Goal: Task Accomplishment & Management: Use online tool/utility

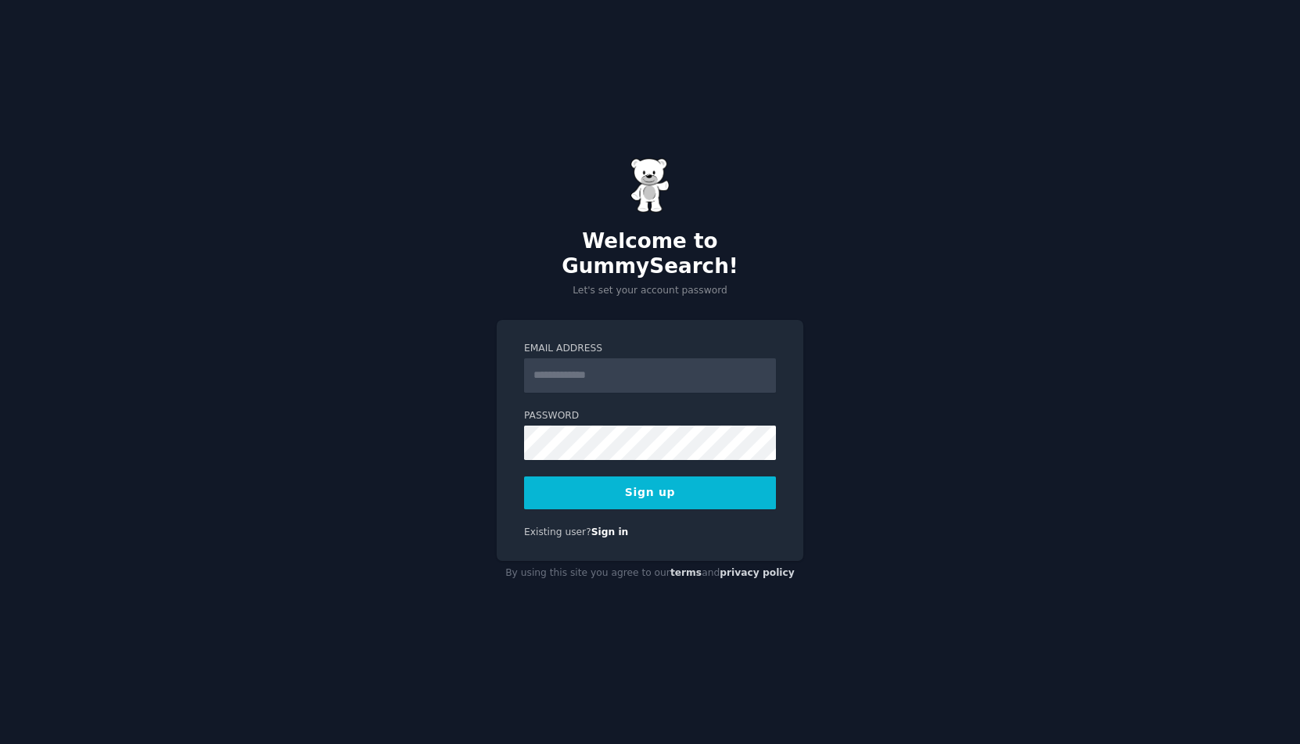
click at [547, 358] on input "Email Address" at bounding box center [650, 375] width 252 height 34
type input "*"
type input "**********"
click at [581, 476] on button "Sign up" at bounding box center [650, 492] width 252 height 33
click at [583, 476] on div "Sign up" at bounding box center [650, 492] width 252 height 33
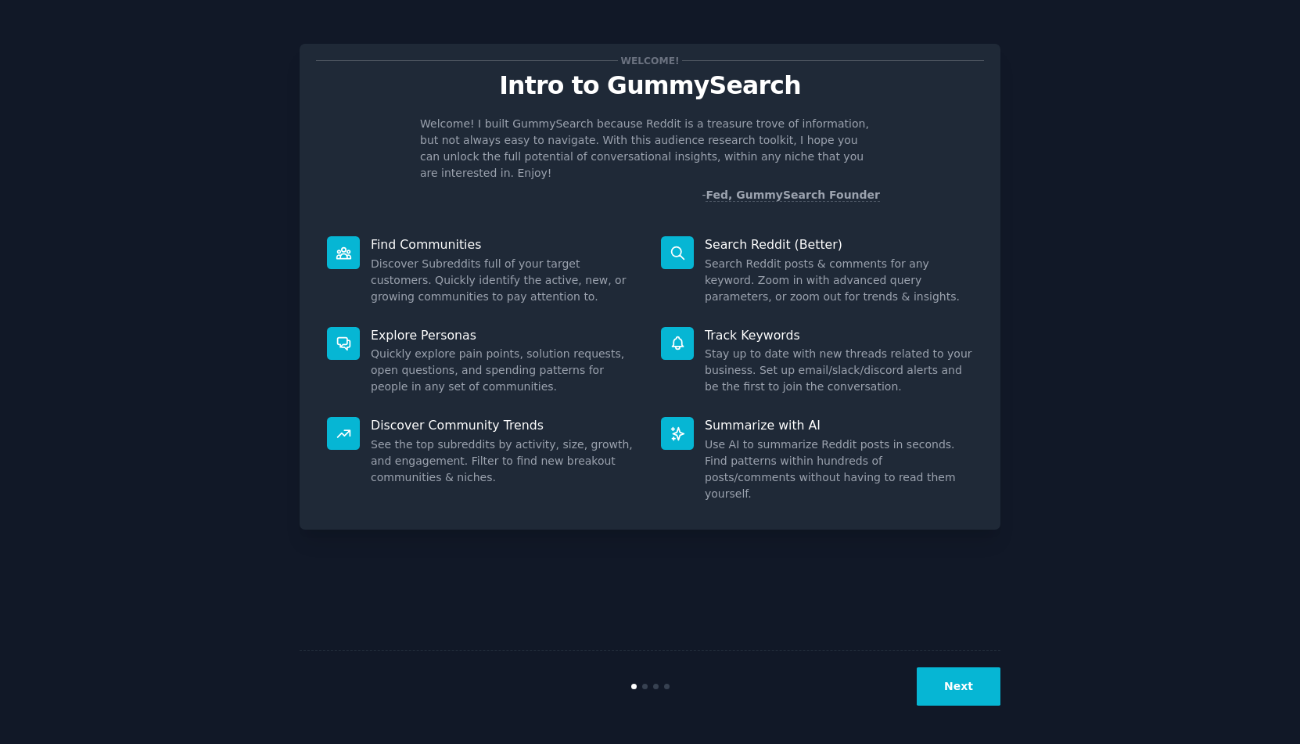
drag, startPoint x: 908, startPoint y: 493, endPoint x: 930, endPoint y: 681, distance: 189.0
click at [916, 680] on div "Welcome! Intro to GummySearch Welcome! I built GummySearch because Reddit is a …" at bounding box center [650, 372] width 1256 height 700
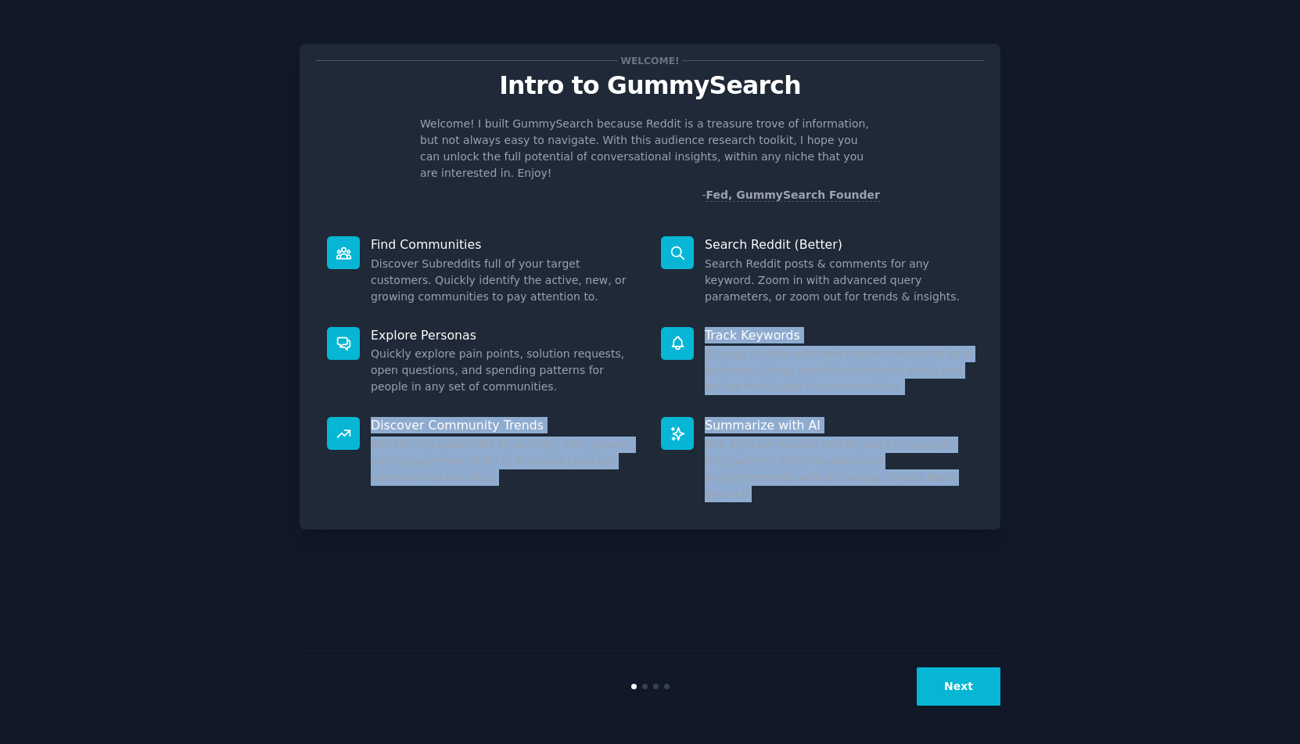
drag, startPoint x: 636, startPoint y: 392, endPoint x: 948, endPoint y: 677, distance: 422.8
click at [949, 677] on div "Welcome! Intro to GummySearch Welcome! I built GummySearch because Reddit is a …" at bounding box center [649, 372] width 701 height 700
click at [951, 681] on button "Next" at bounding box center [958, 686] width 84 height 38
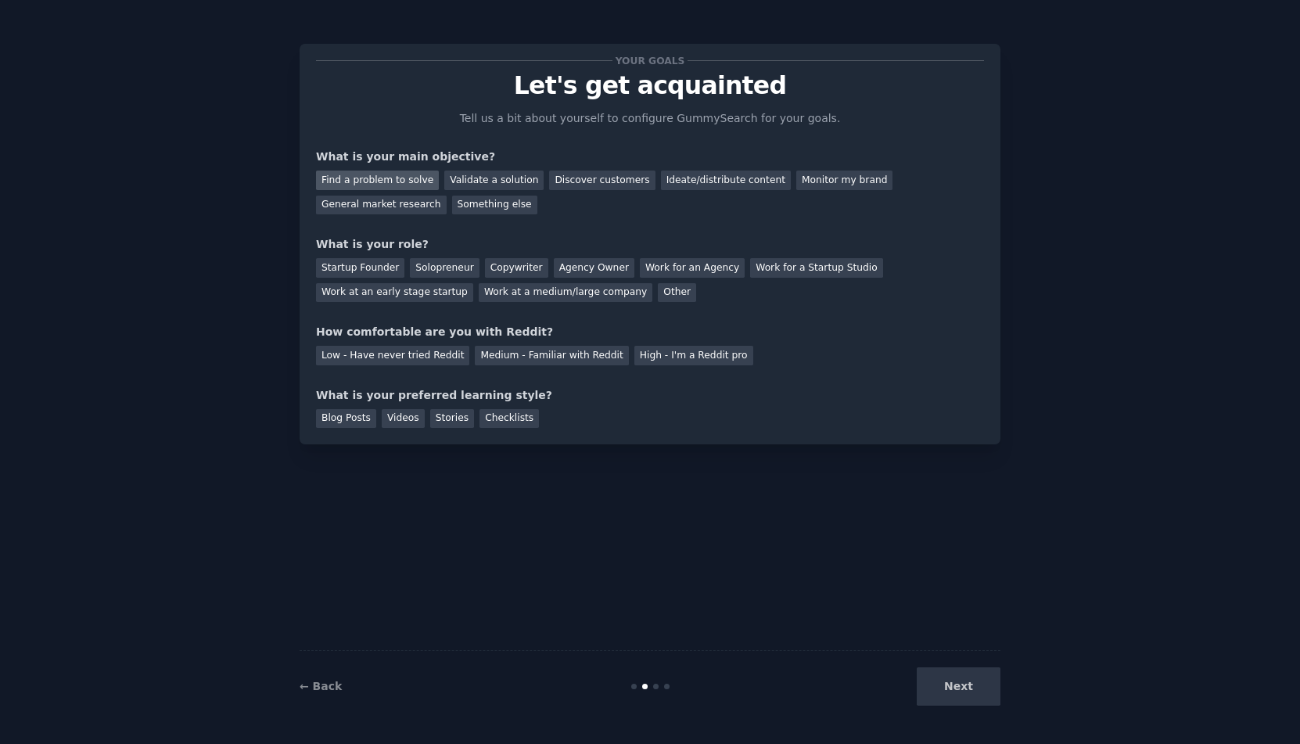
click at [411, 190] on div "Find a problem to solve" at bounding box center [377, 180] width 123 height 20
click at [696, 303] on div "Other" at bounding box center [677, 293] width 38 height 20
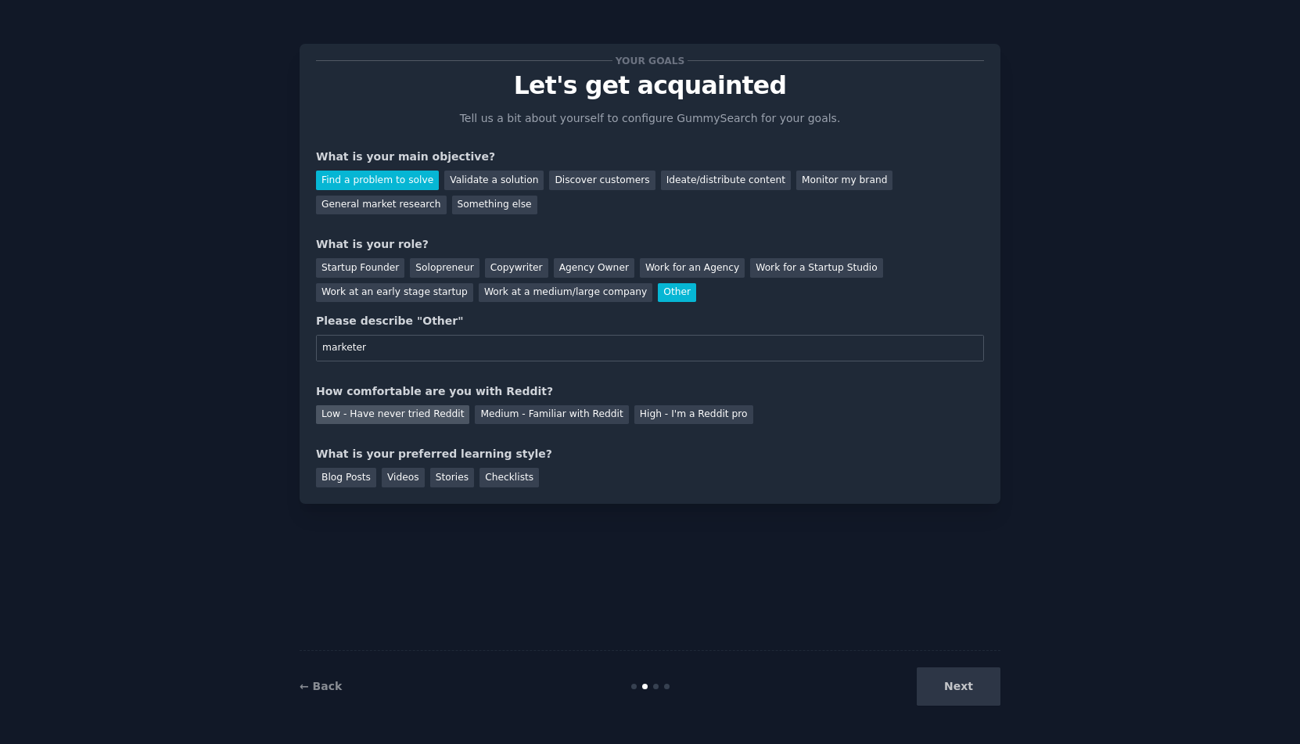
type input "marketer"
drag, startPoint x: 412, startPoint y: 443, endPoint x: 307, endPoint y: 408, distance: 110.5
click at [412, 425] on div "Low - Have never tried Reddit" at bounding box center [392, 415] width 153 height 20
click at [474, 487] on div "Stories" at bounding box center [452, 478] width 44 height 20
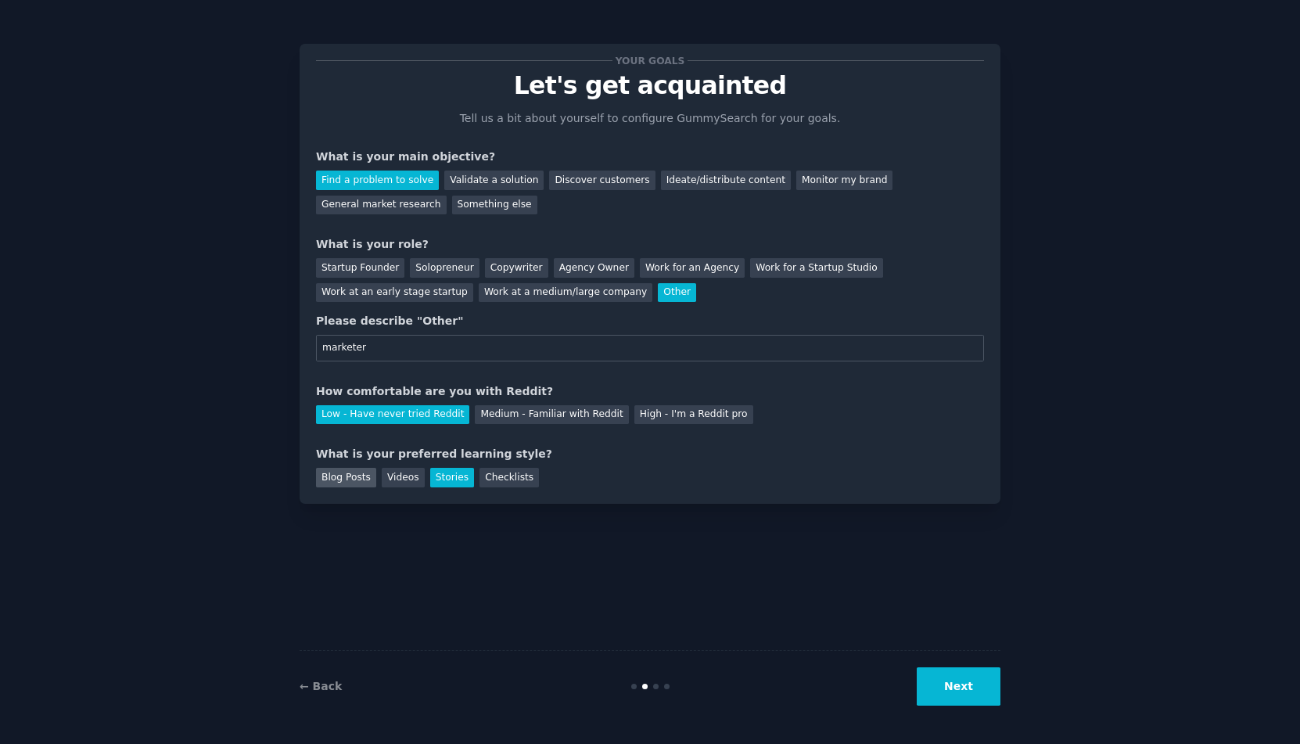
click at [347, 487] on div "Blog Posts" at bounding box center [346, 478] width 60 height 20
click at [461, 487] on div "Stories" at bounding box center [452, 478] width 44 height 20
click at [959, 687] on button "Next" at bounding box center [958, 686] width 84 height 38
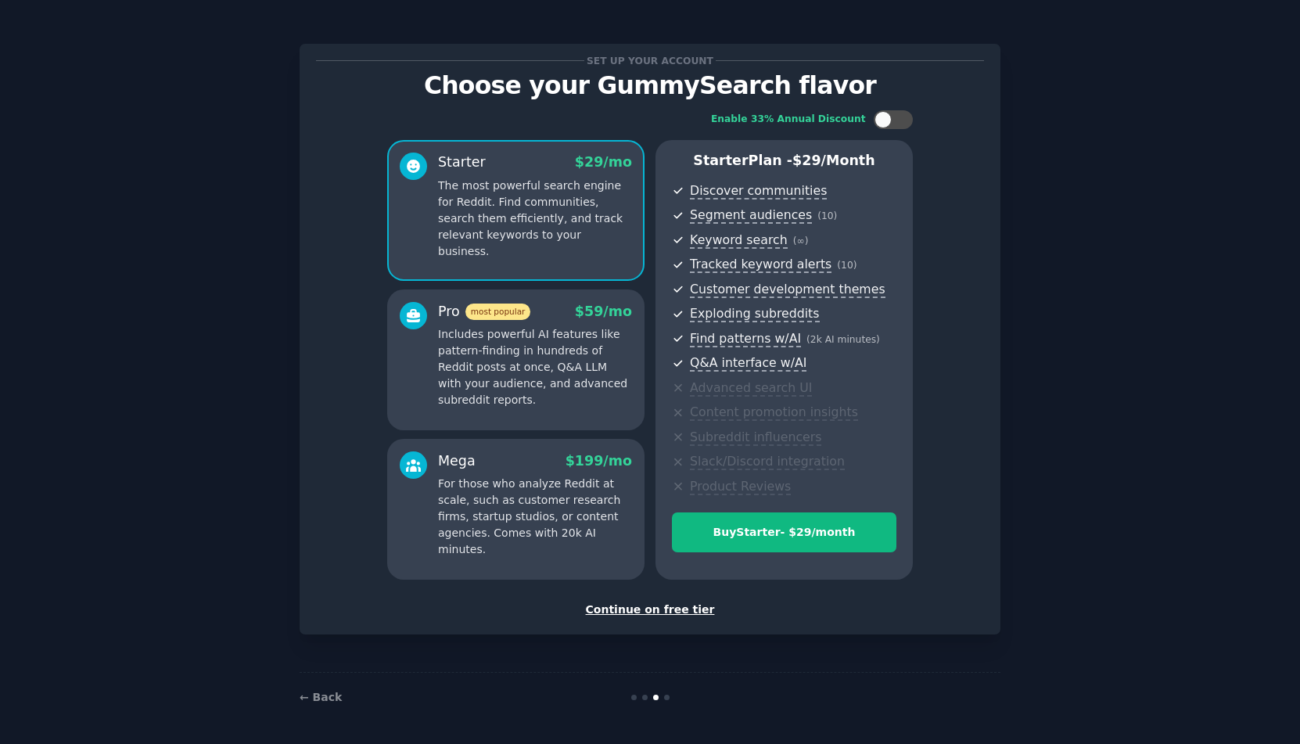
click at [641, 615] on div "Continue on free tier" at bounding box center [650, 609] width 668 height 16
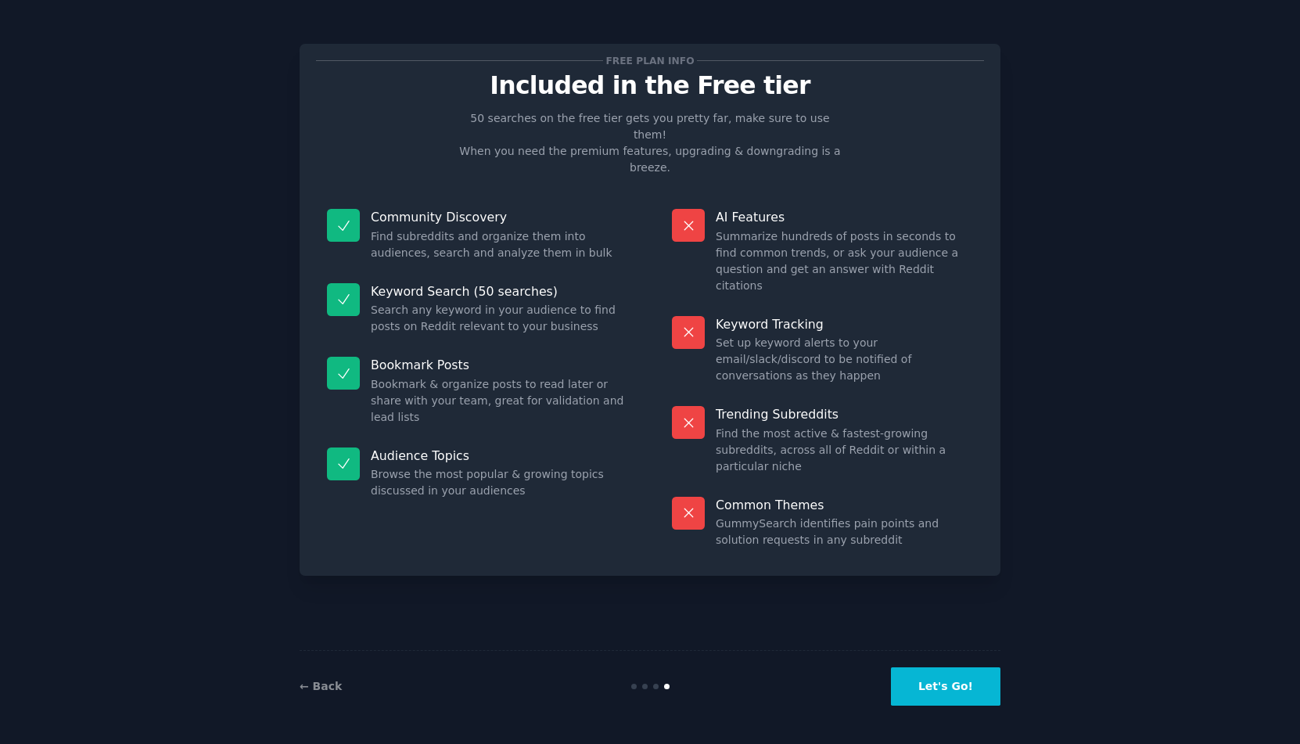
click at [934, 671] on button "Let's Go!" at bounding box center [945, 686] width 109 height 38
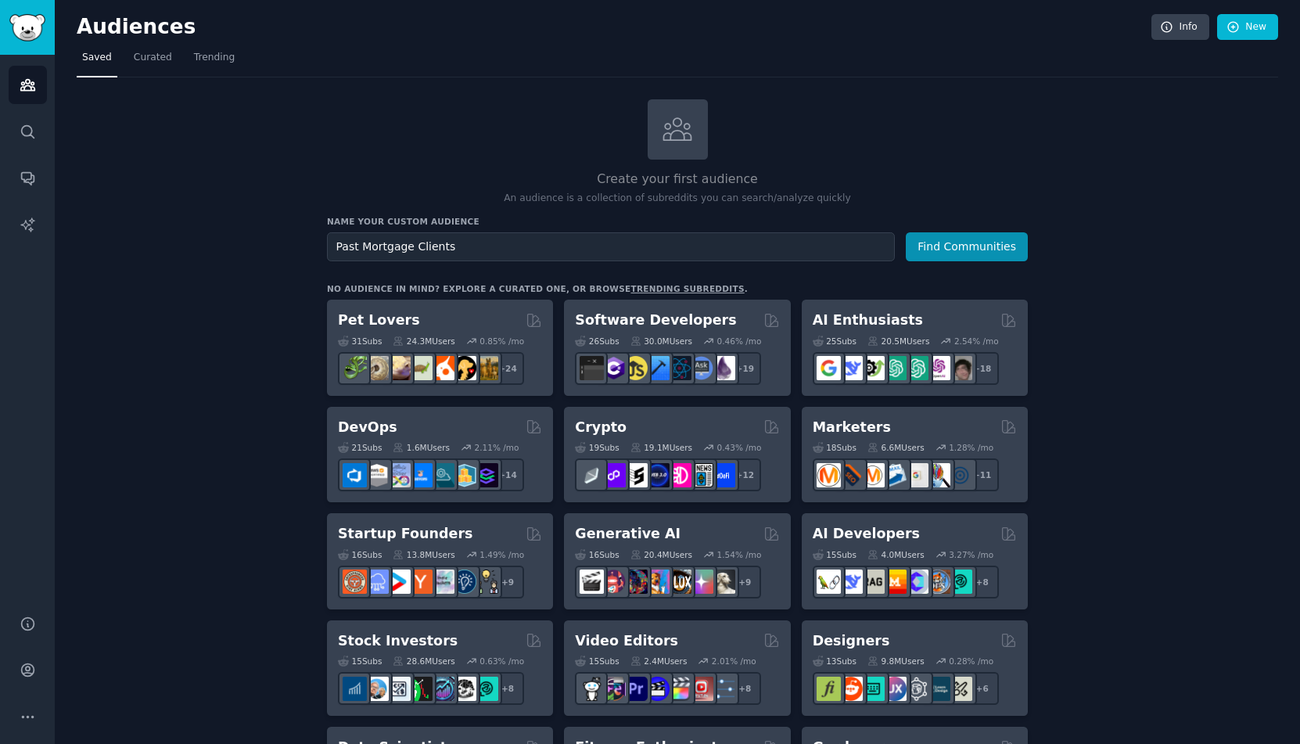
type input "Past Mortgage Clients"
click at [905, 232] on button "Find Communities" at bounding box center [966, 246] width 122 height 29
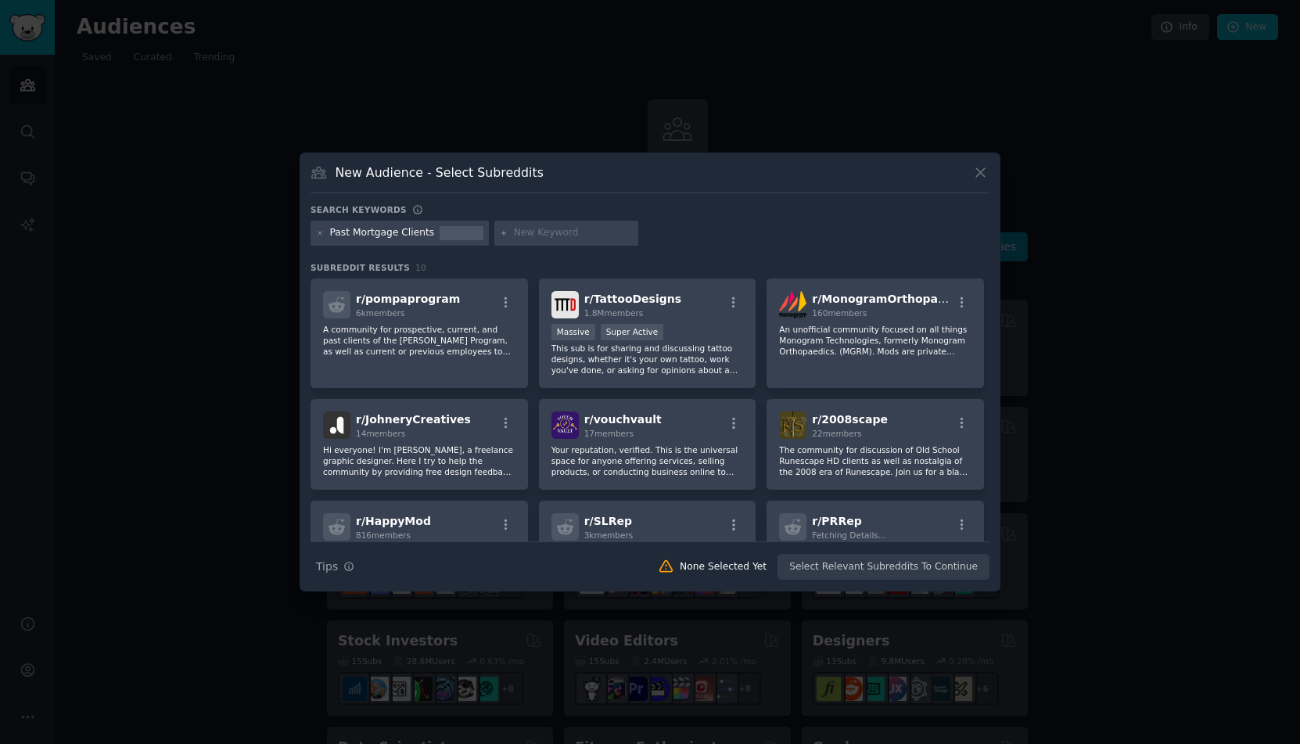
click at [482, 233] on div at bounding box center [461, 233] width 44 height 14
click at [321, 231] on icon at bounding box center [320, 233] width 9 height 9
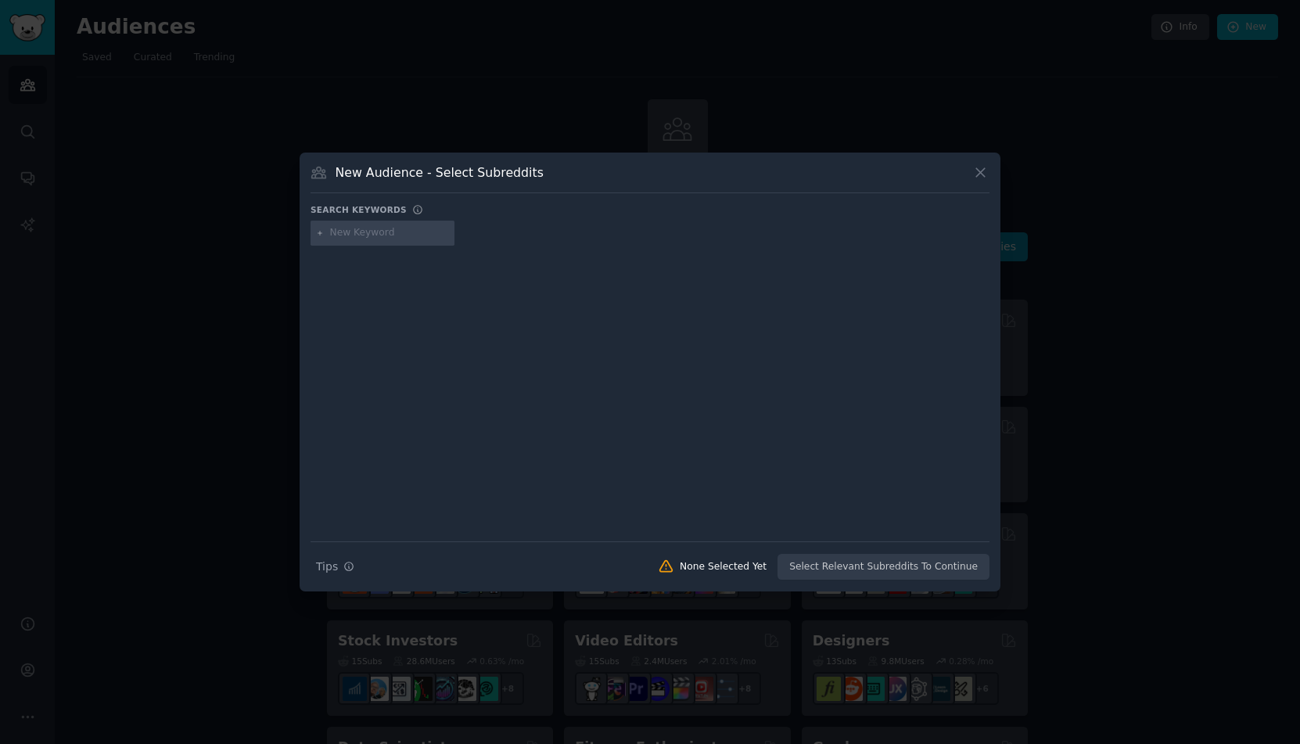
drag, startPoint x: 425, startPoint y: 233, endPoint x: 414, endPoint y: 234, distance: 11.0
click at [423, 233] on input "text" at bounding box center [389, 233] width 119 height 14
type input "Mortgage Refinance"
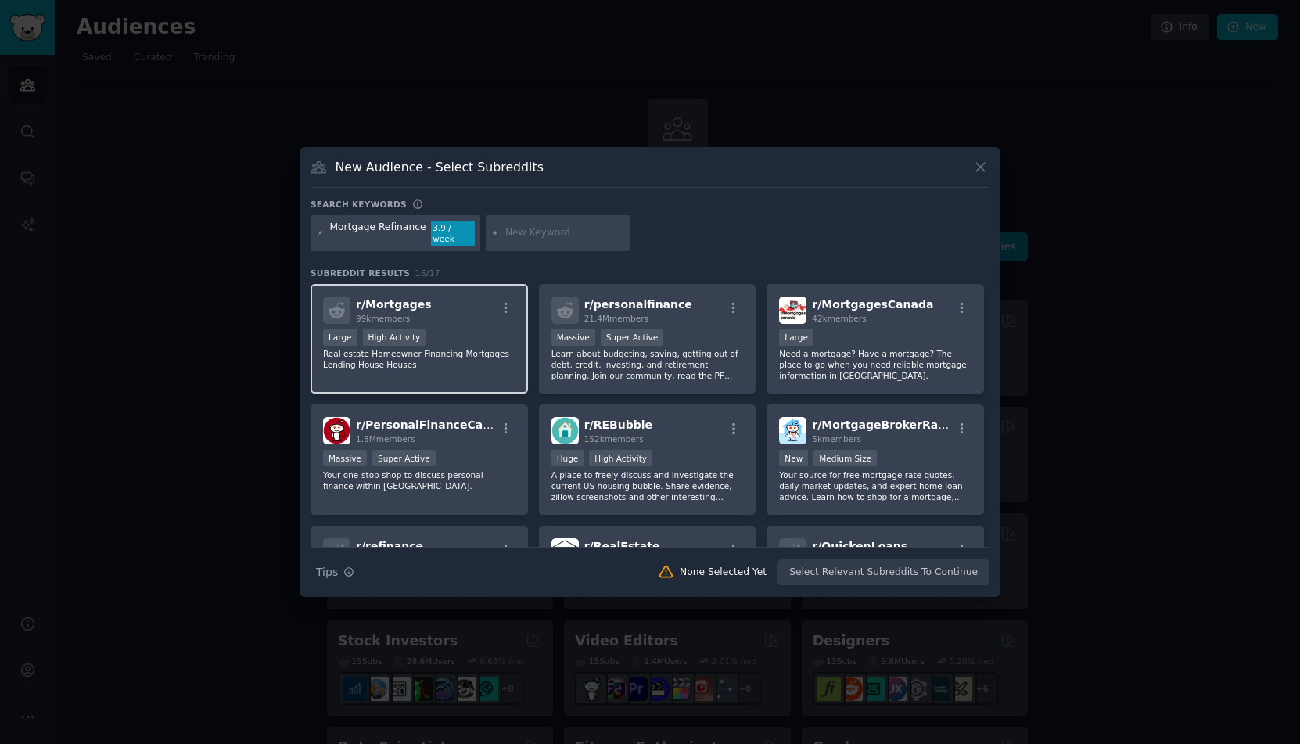
click at [464, 370] on p "Real estate Homeowner Financing Mortgages Lending House Houses" at bounding box center [419, 359] width 192 height 22
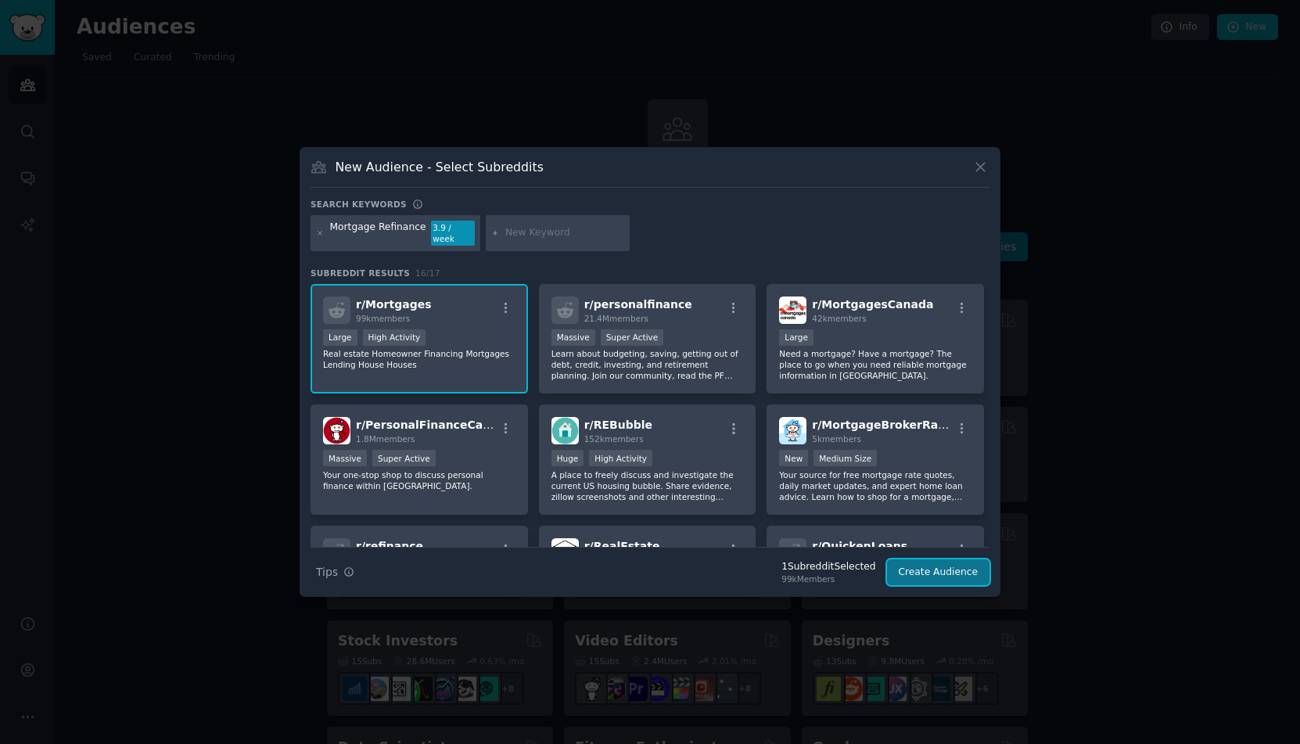
click at [938, 562] on button "Create Audience" at bounding box center [938, 572] width 103 height 27
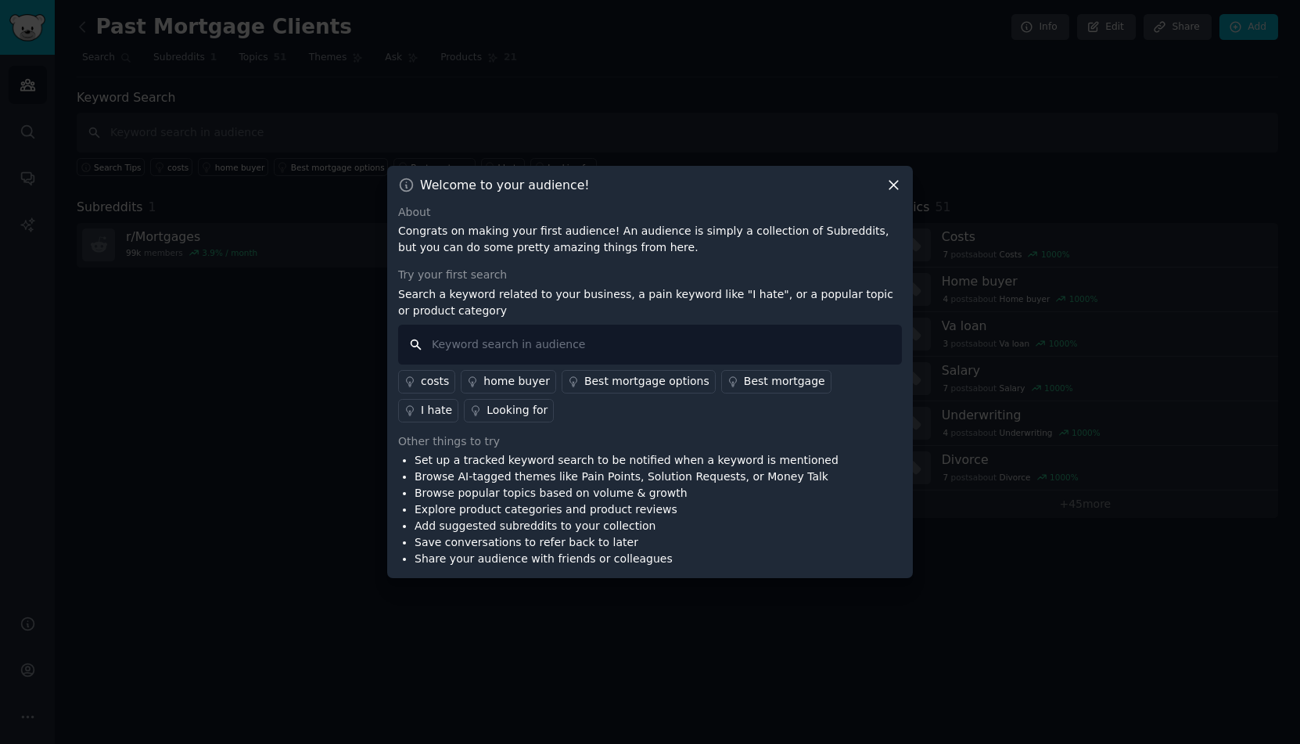
click at [553, 351] on input "text" at bounding box center [650, 344] width 504 height 40
type input "higher rate"
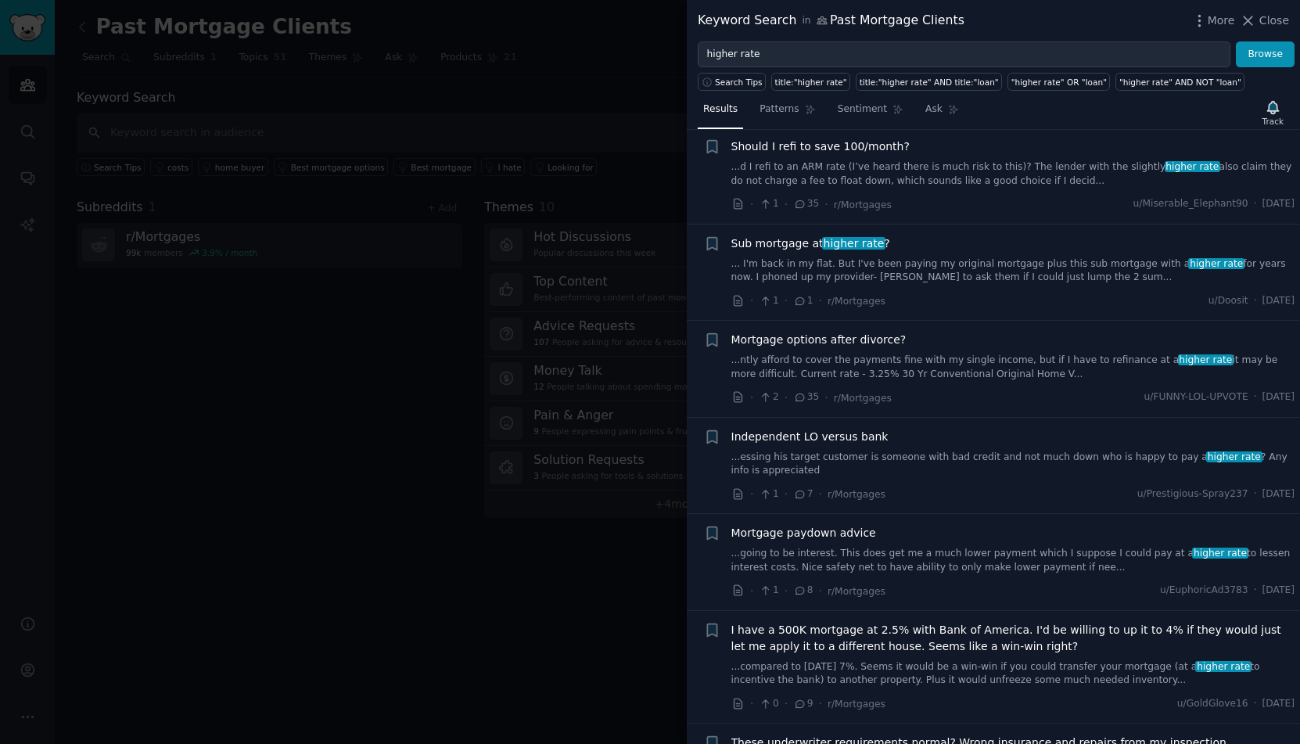
scroll to position [901, 0]
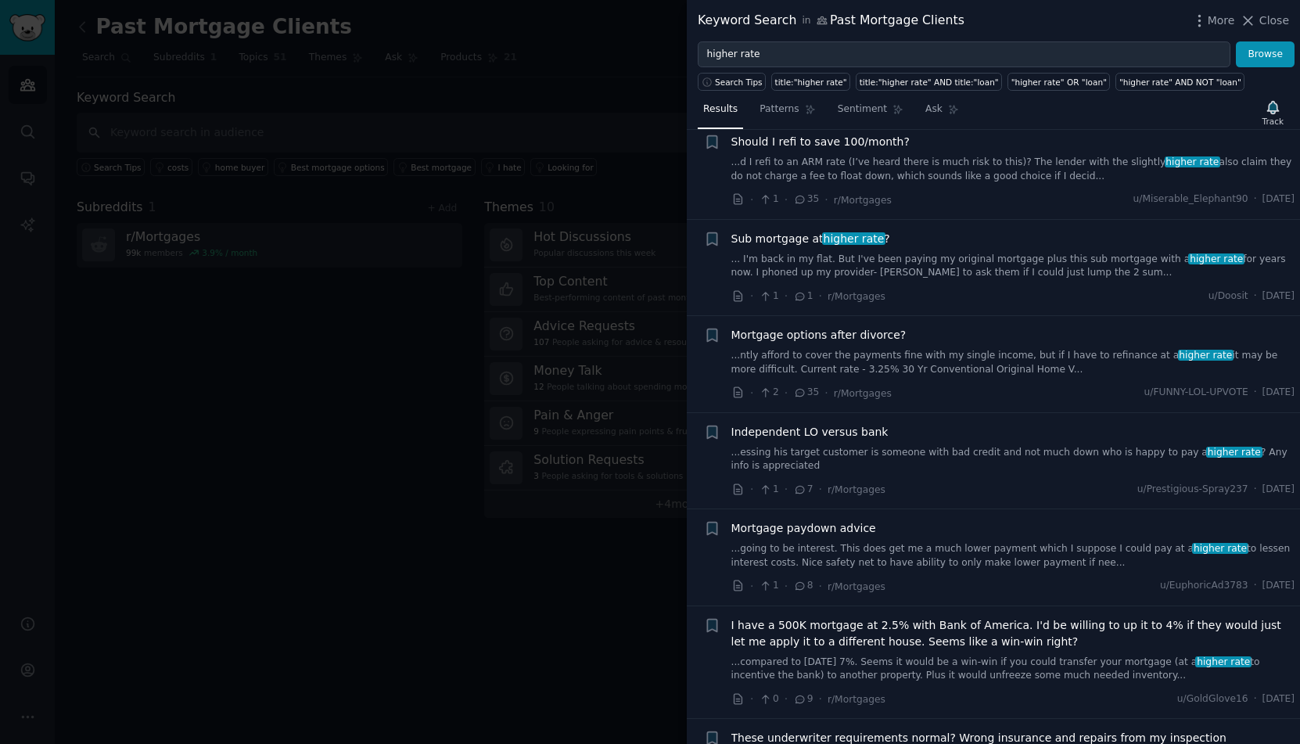
click at [867, 343] on span "Mortgage options after divorce?" at bounding box center [818, 335] width 175 height 16
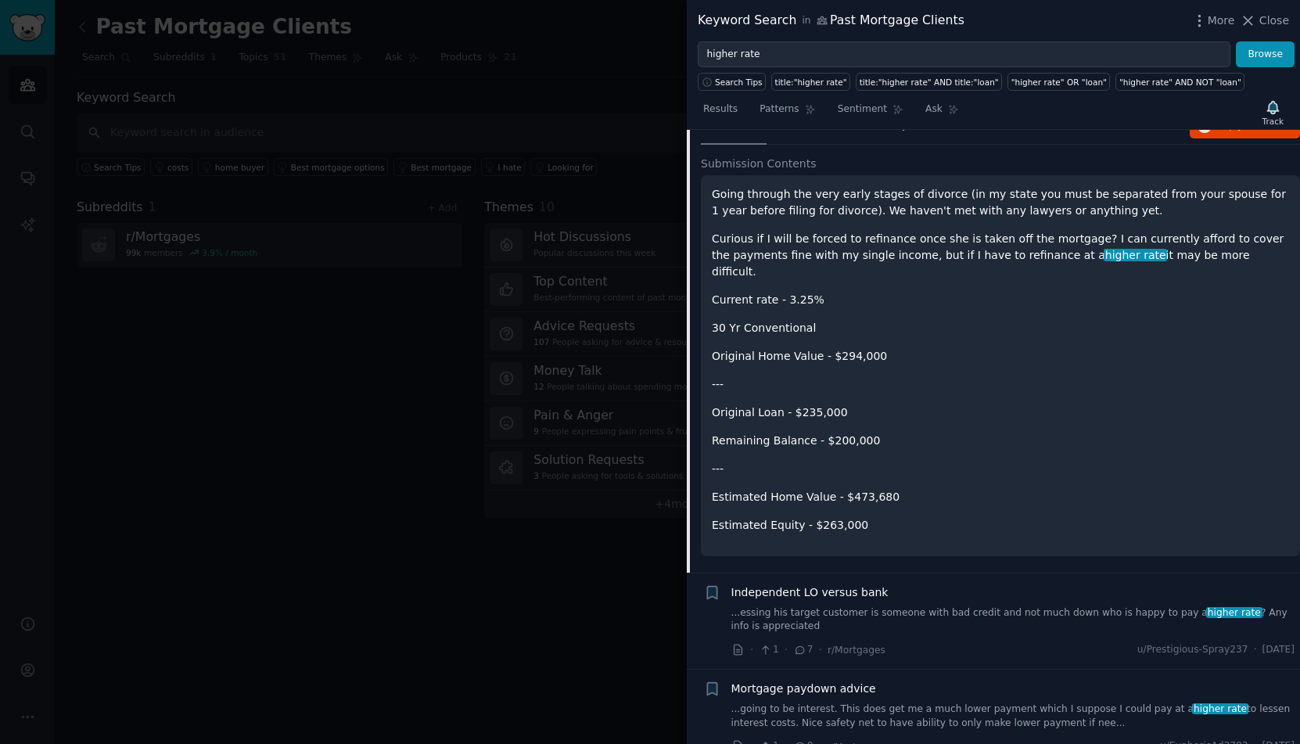
scroll to position [1206, 0]
click at [828, 145] on div "35 Comments" at bounding box center [811, 126] width 78 height 38
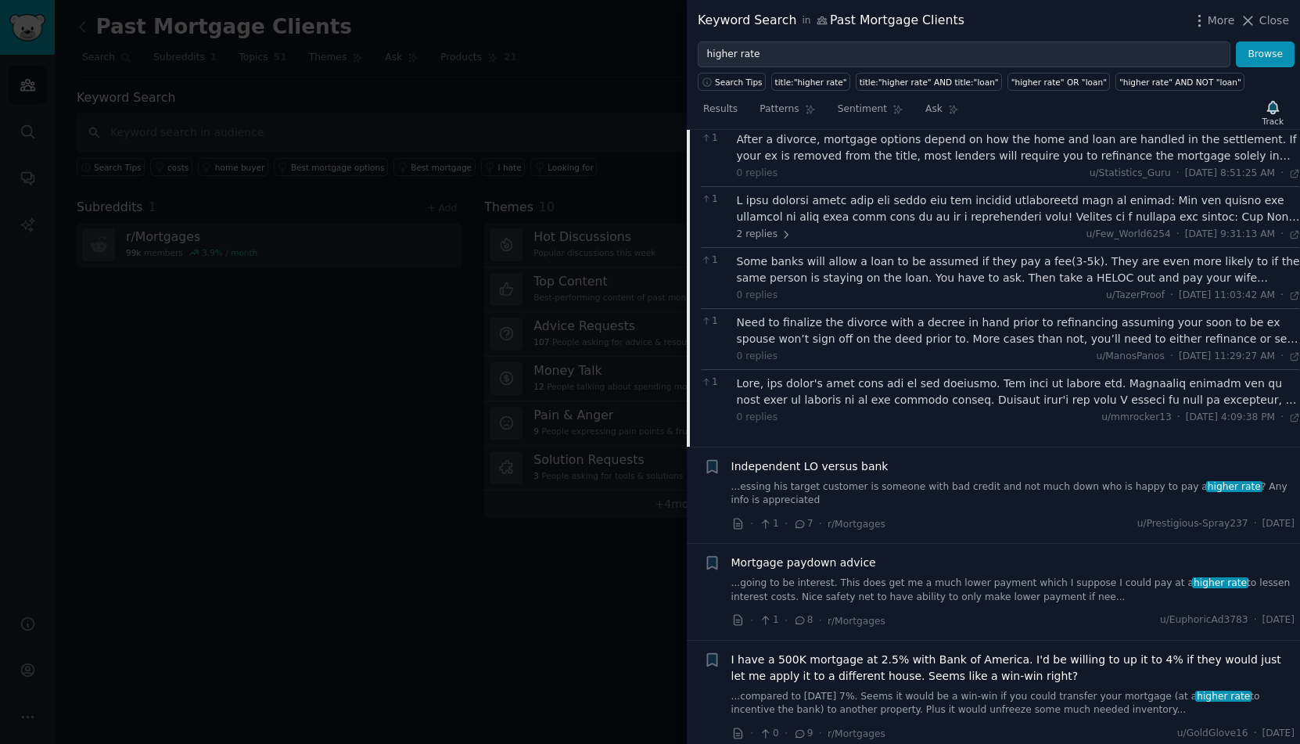
scroll to position [1665, 0]
click at [892, 224] on div at bounding box center [1019, 208] width 564 height 33
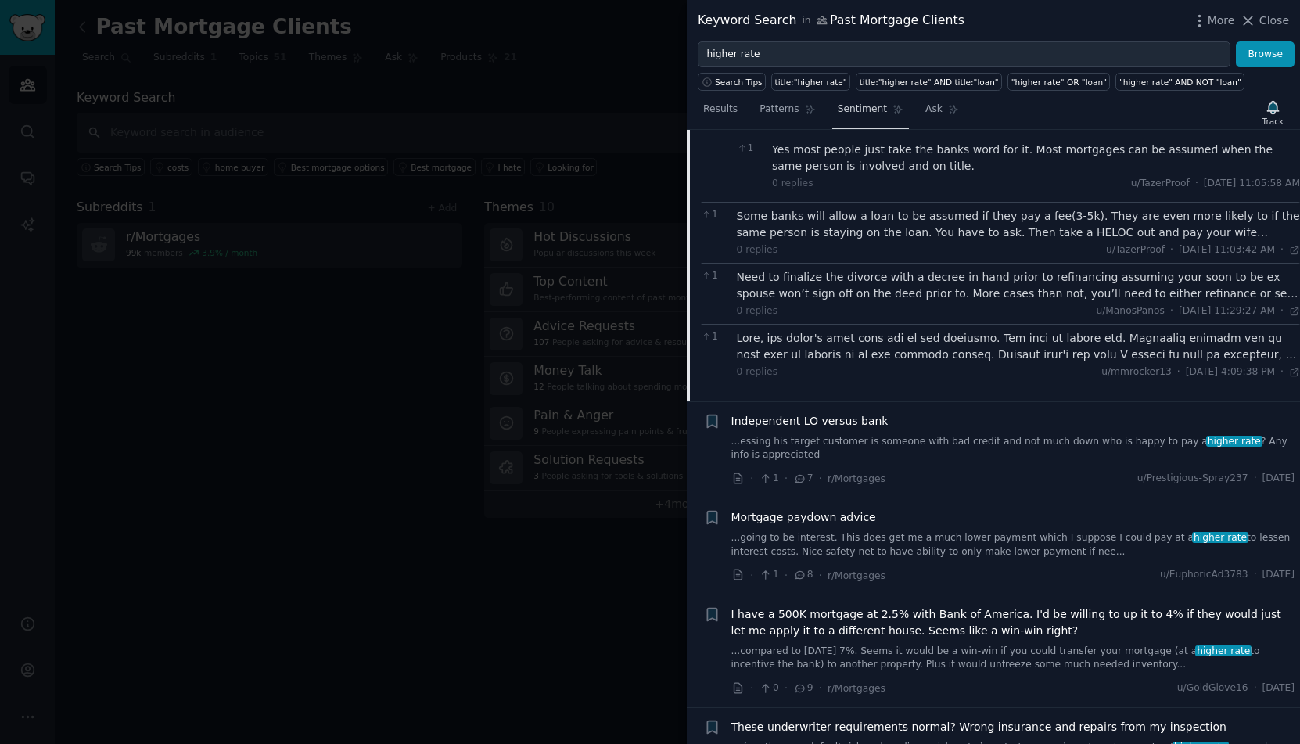
scroll to position [2023, 0]
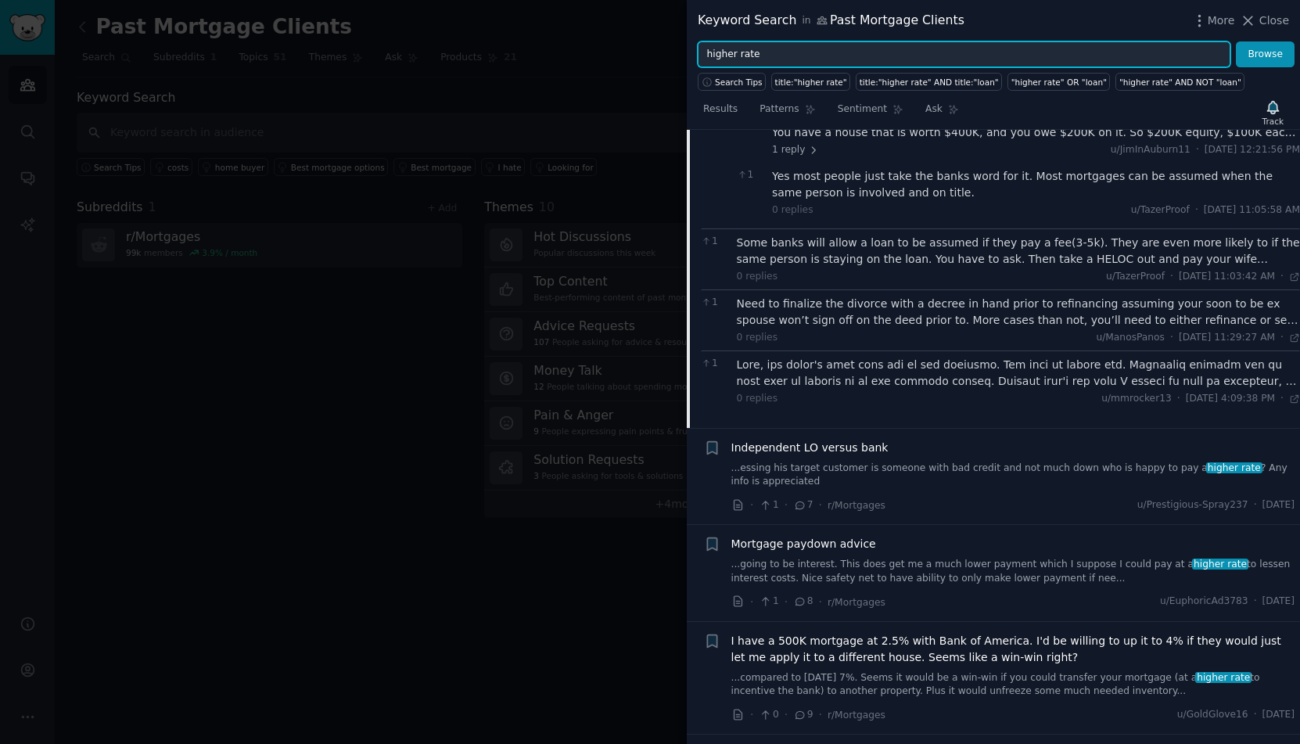
click at [867, 57] on input "higher rate" at bounding box center [963, 54] width 532 height 27
type input "HELOC"
click at [1235, 41] on button "Browse" at bounding box center [1264, 54] width 59 height 27
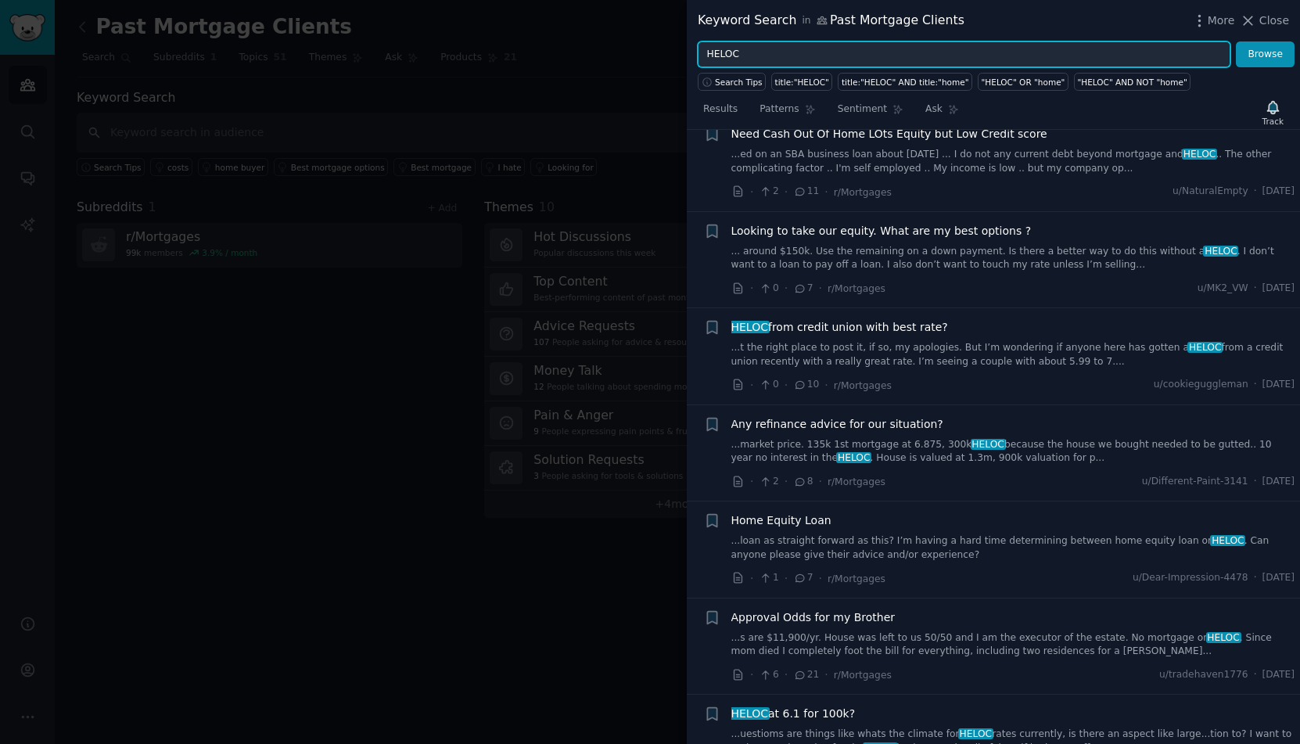
scroll to position [331, 0]
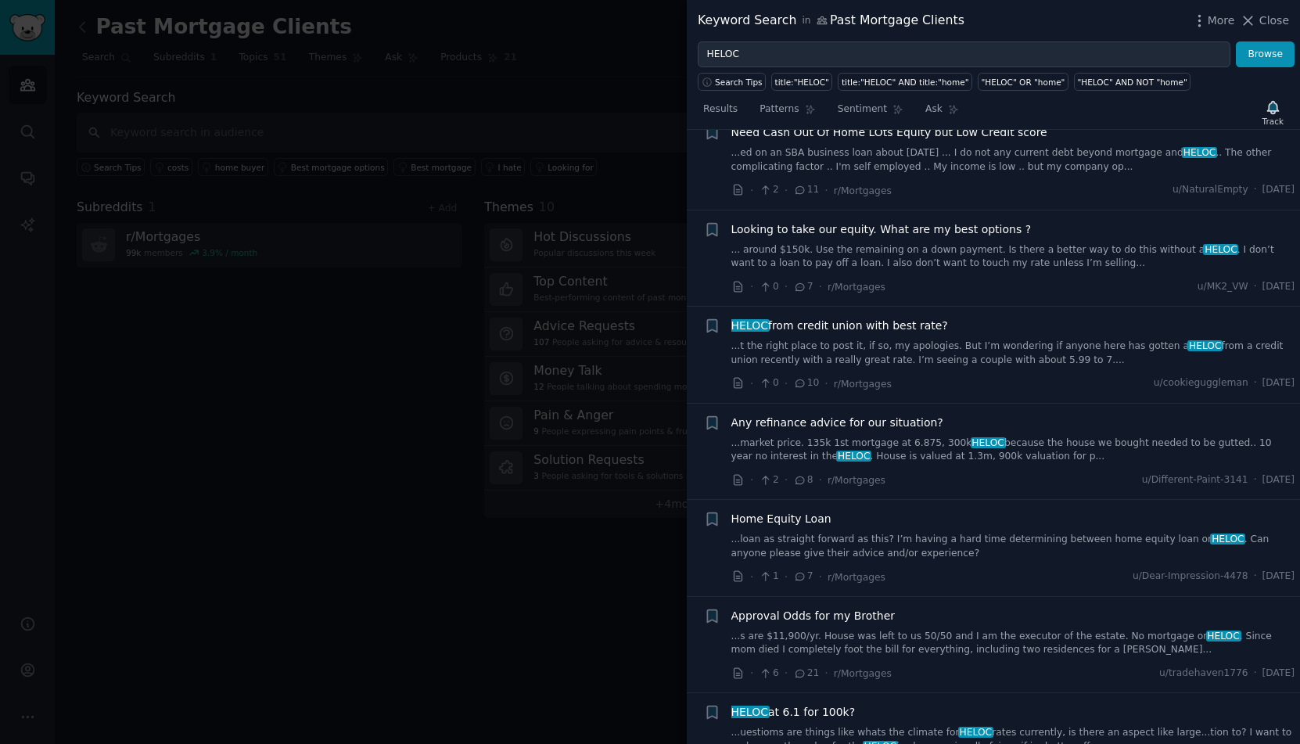
click at [938, 238] on span "Looking to take our equity. What are my best options ?" at bounding box center [881, 229] width 300 height 16
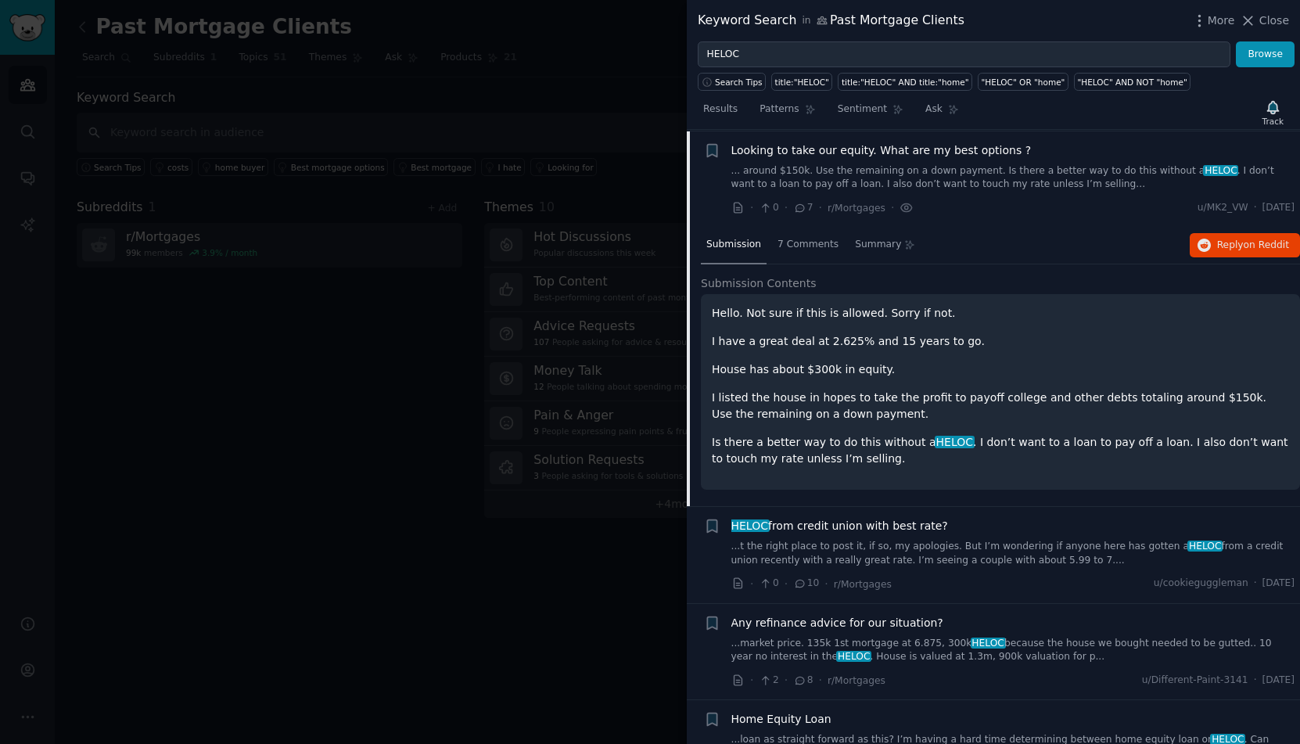
scroll to position [371, 0]
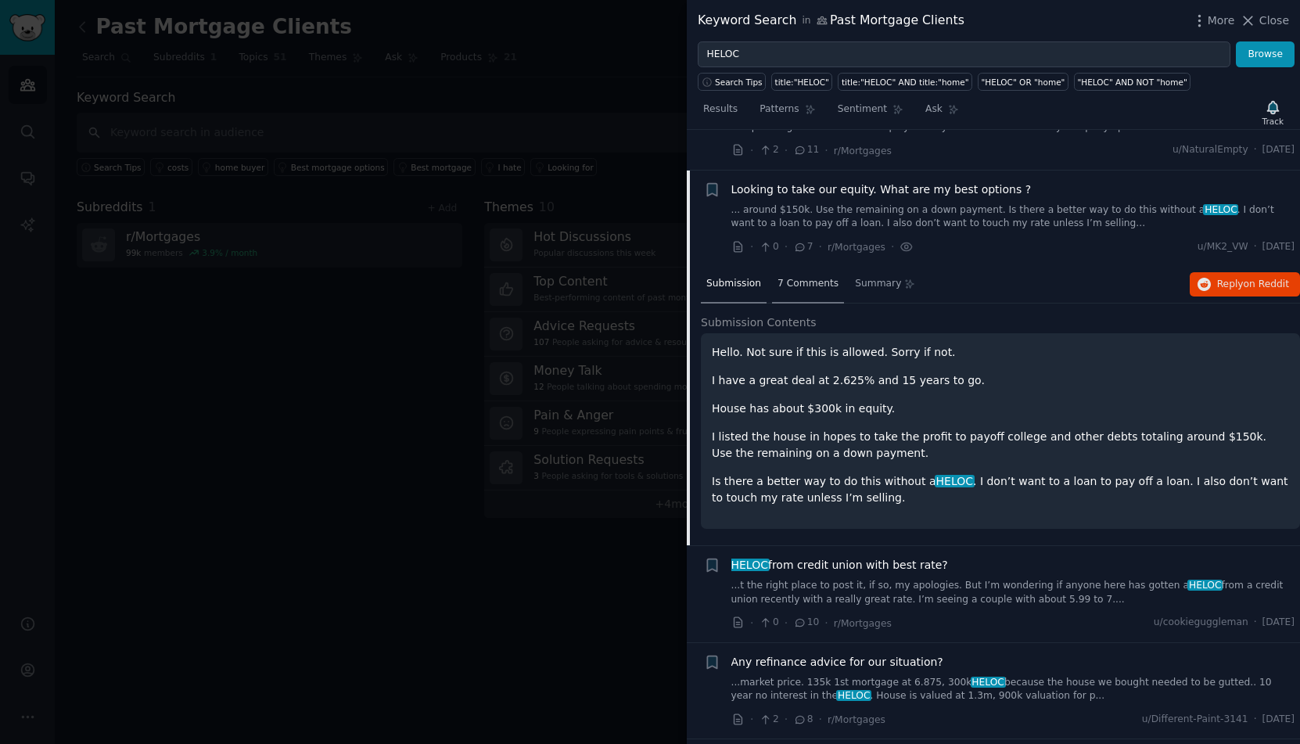
click at [831, 291] on span "7 Comments" at bounding box center [807, 284] width 61 height 14
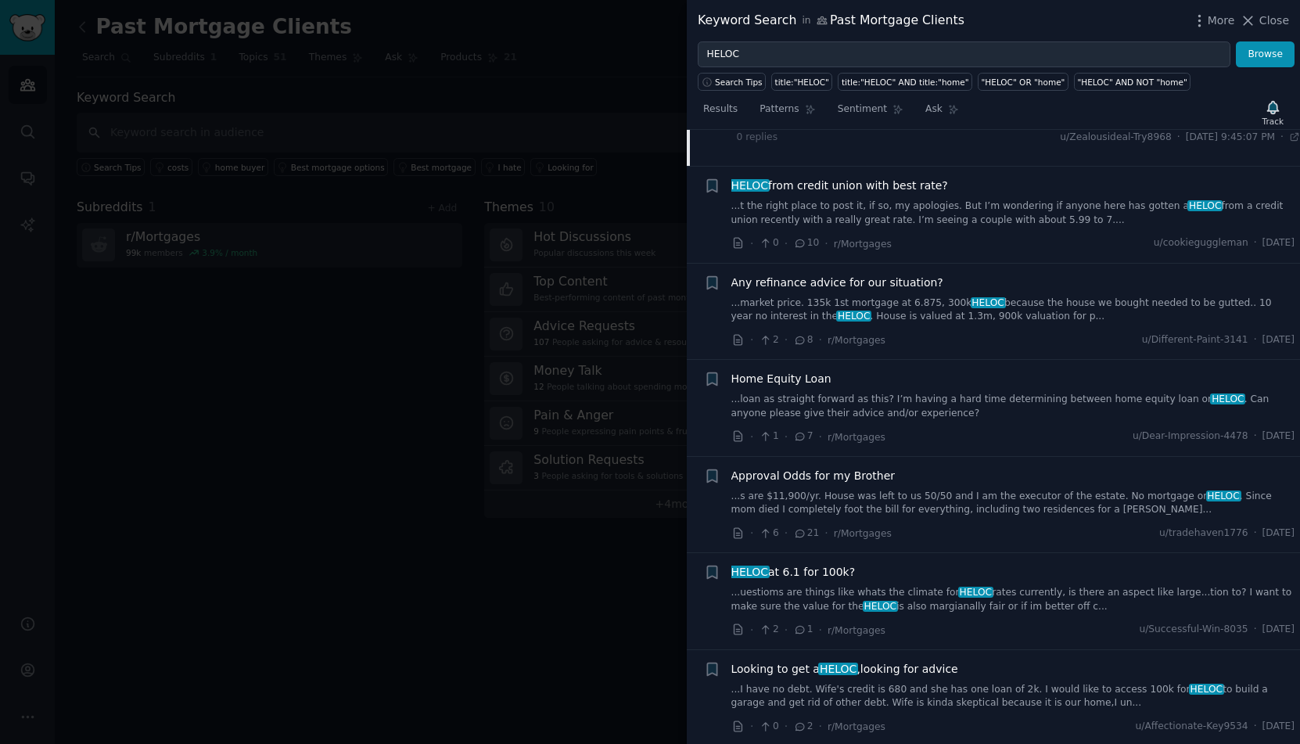
scroll to position [1025, 0]
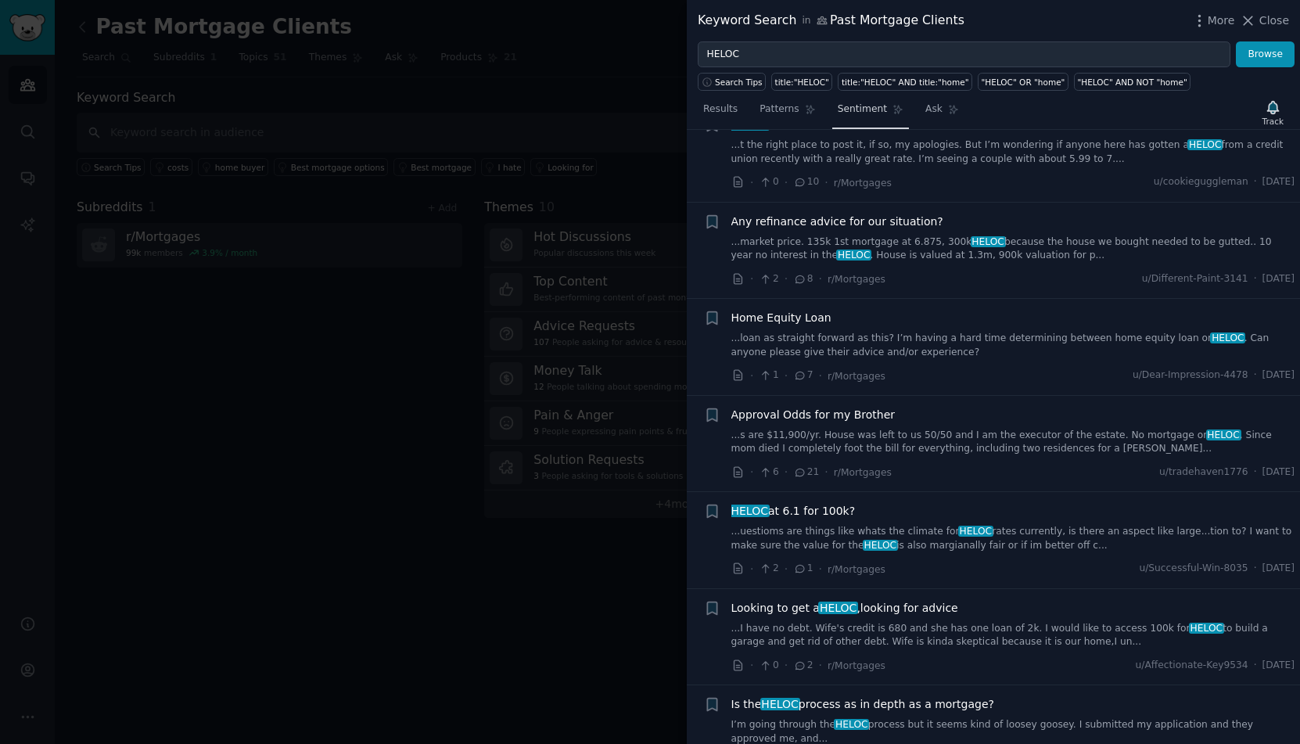
click at [879, 117] on span "Sentiment" at bounding box center [861, 109] width 49 height 14
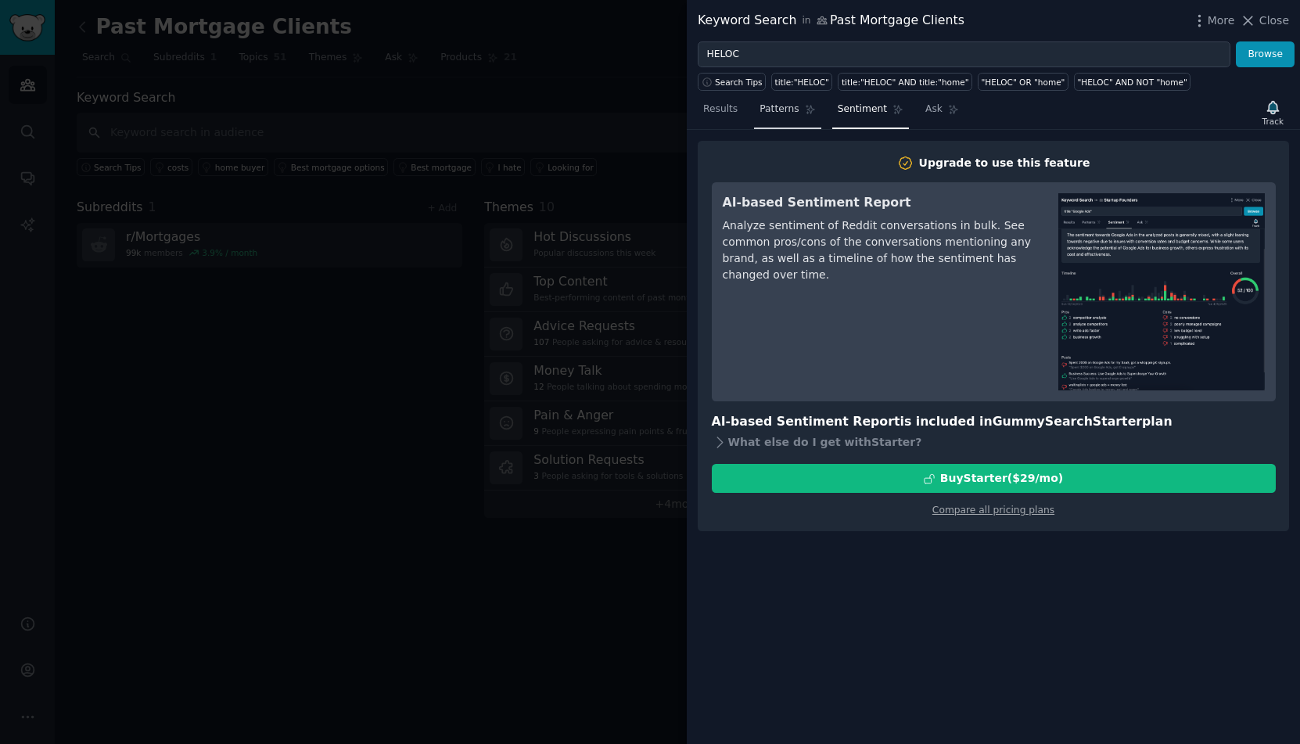
click at [798, 117] on span "Patterns" at bounding box center [778, 109] width 39 height 14
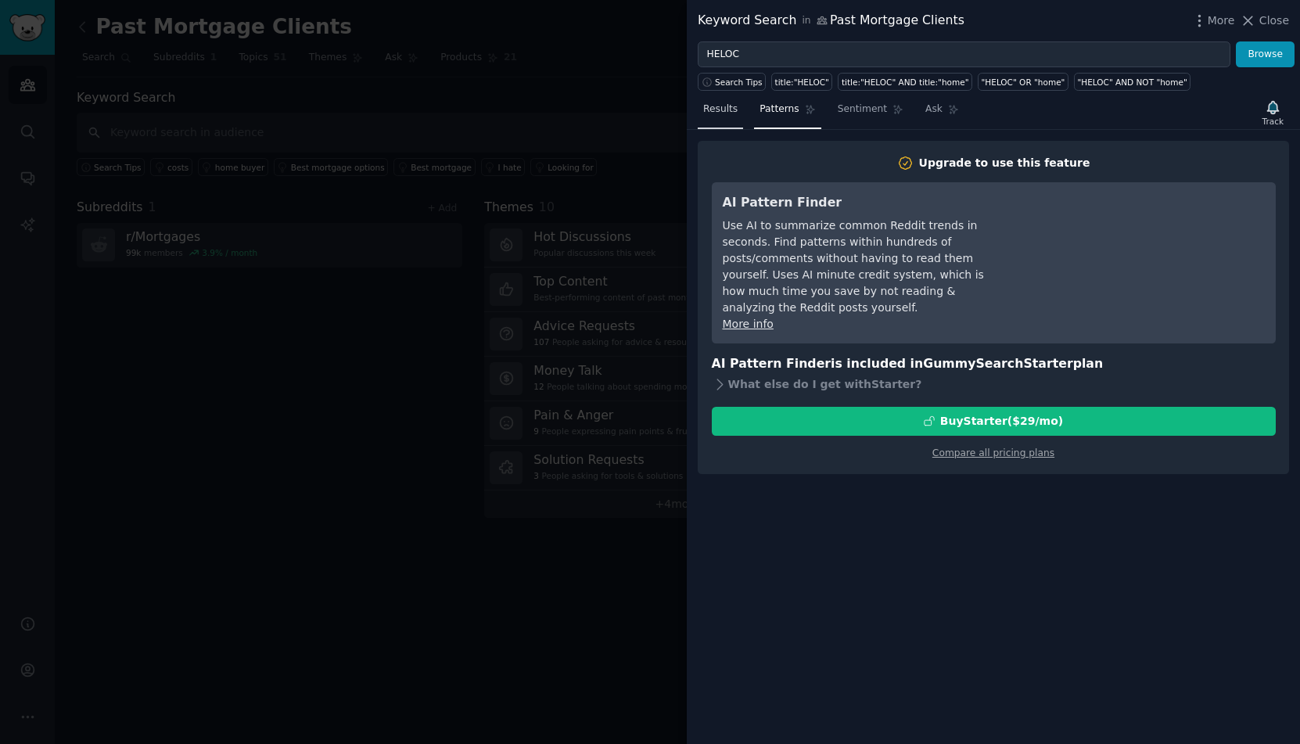
click at [743, 129] on link "Results" at bounding box center [719, 113] width 45 height 32
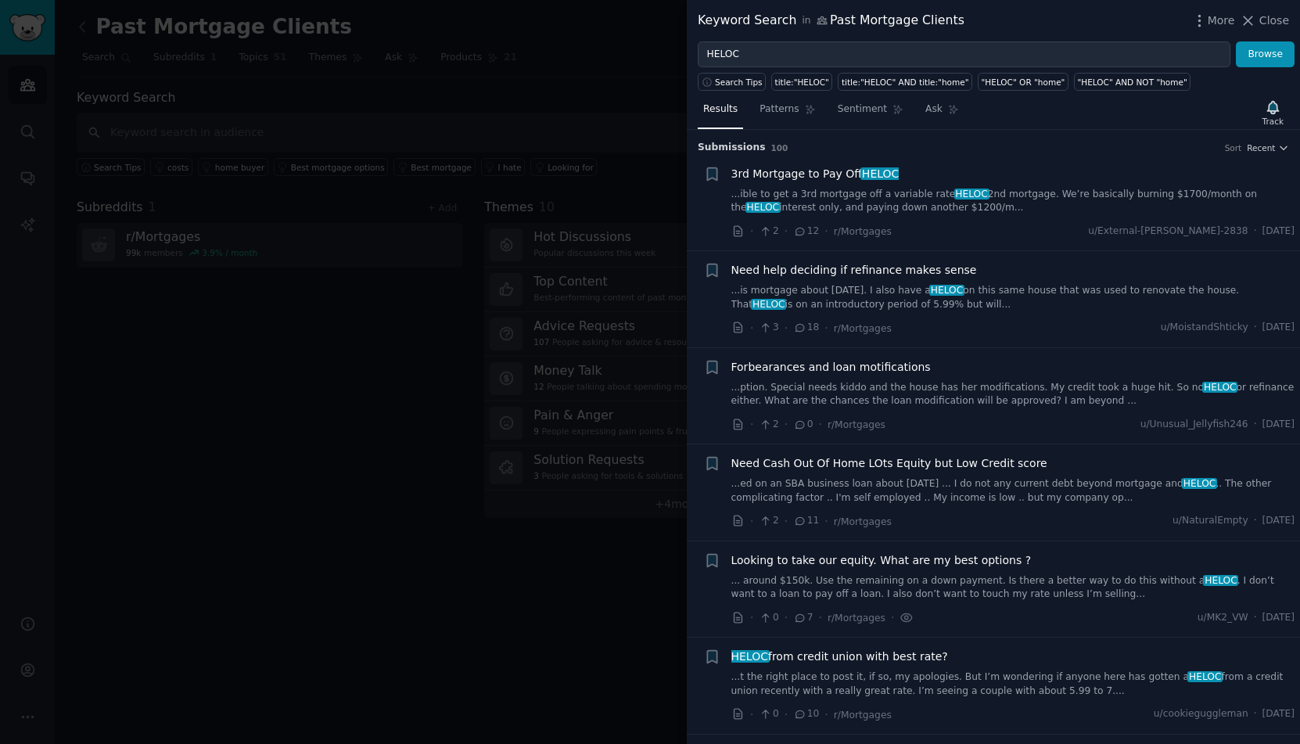
click at [436, 265] on div at bounding box center [650, 372] width 1300 height 744
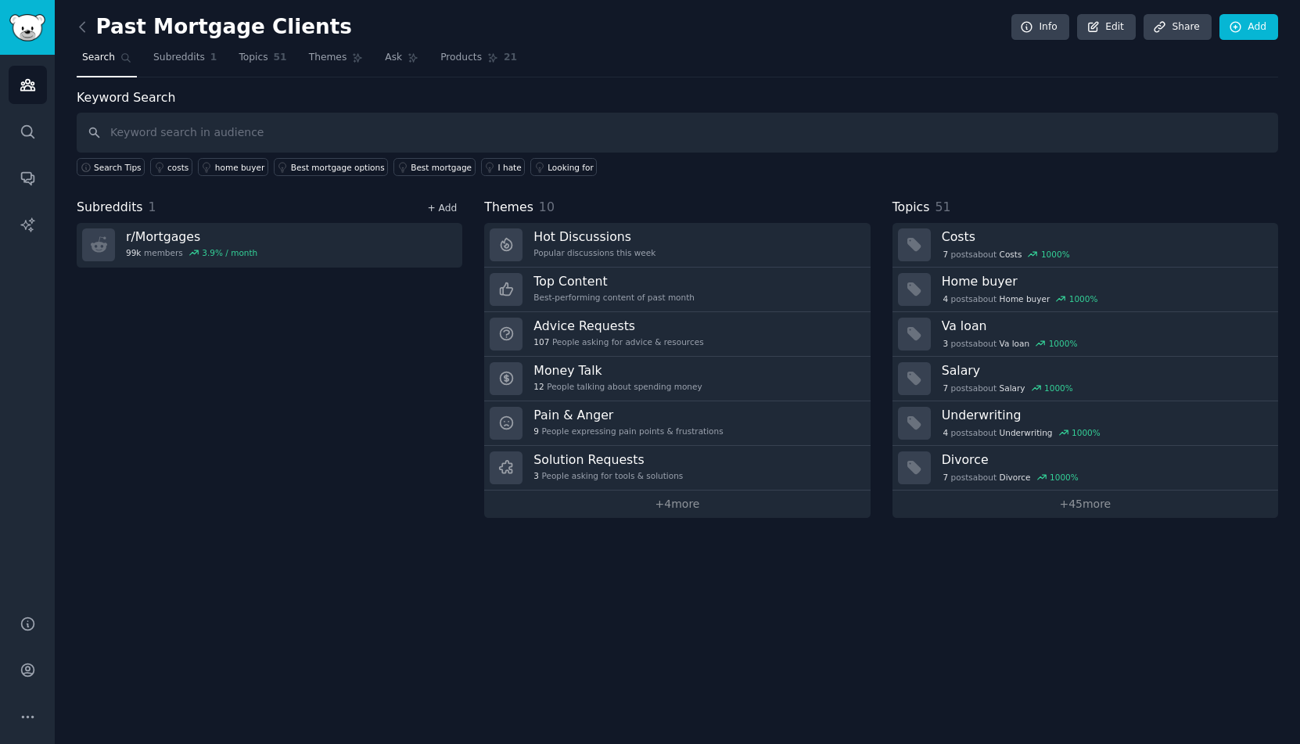
click at [427, 204] on link "+ Add" at bounding box center [442, 208] width 30 height 11
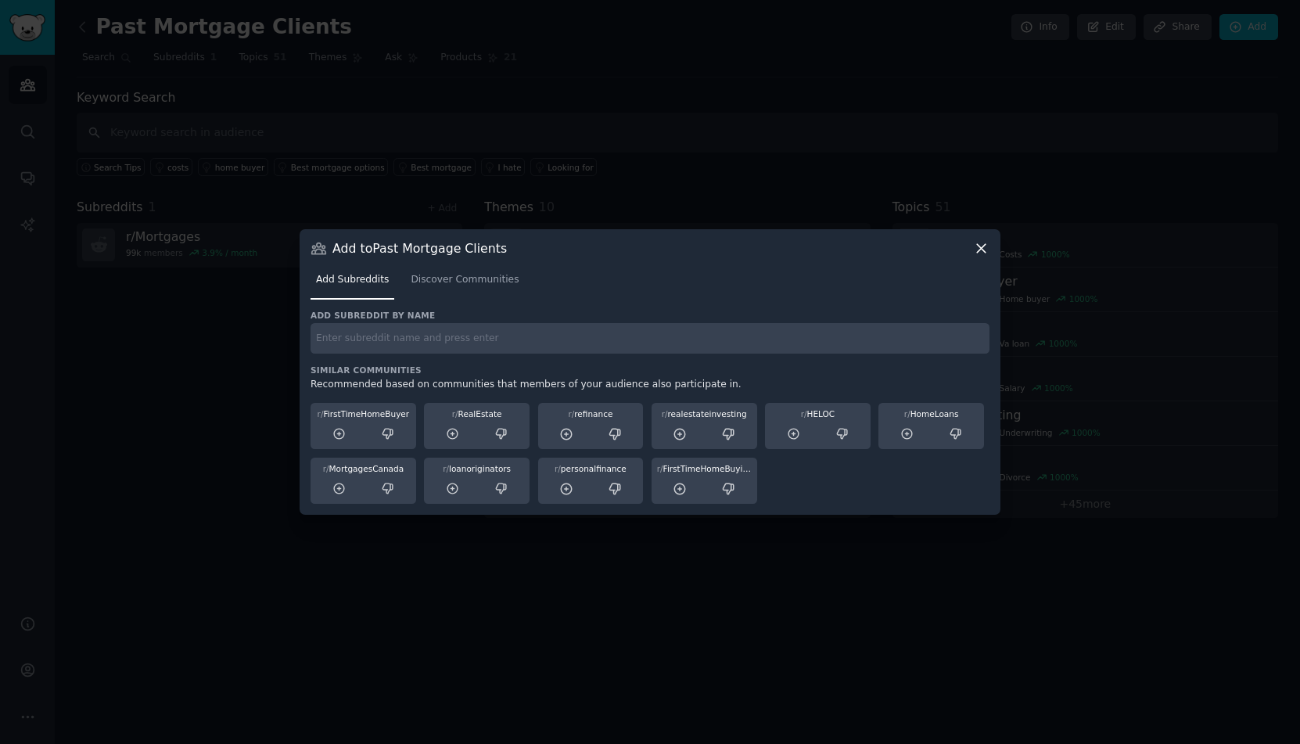
click at [471, 343] on input "text" at bounding box center [649, 338] width 679 height 30
type input "HELOC"
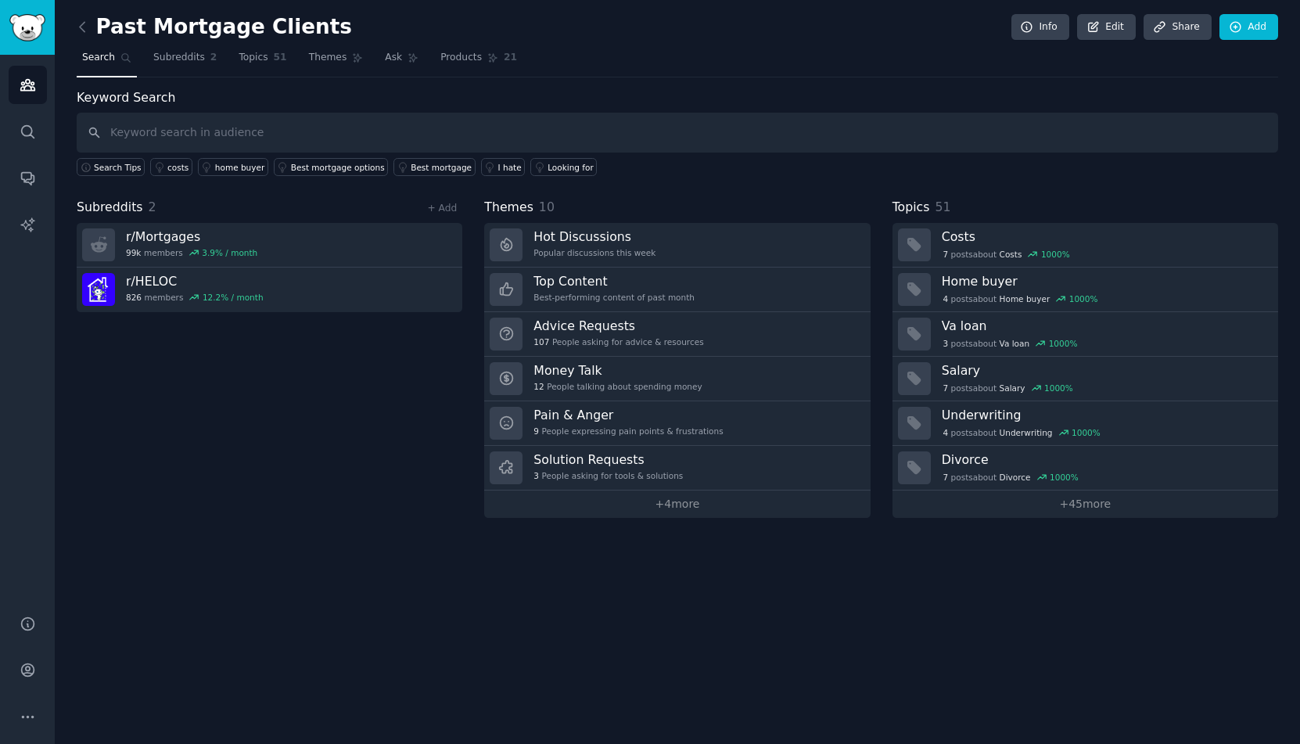
click at [405, 512] on div "Subreddits 2 + Add r/ Mortgages 99k members 3.9 % / month r/ HELOC 826 members …" at bounding box center [269, 358] width 385 height 320
click at [278, 451] on div "Subreddits 2 + Add r/ Mortgages 99k members 3.9 % / month r/ HELOC 826 members …" at bounding box center [269, 358] width 385 height 320
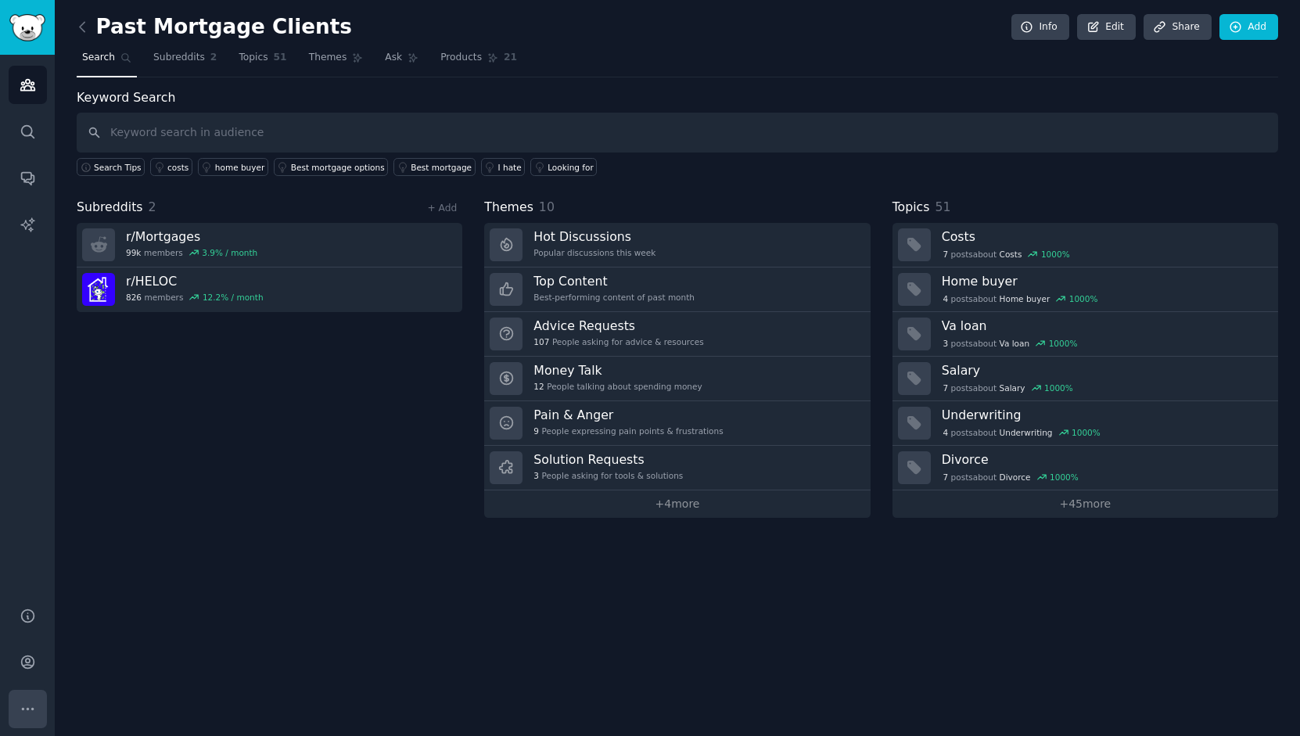
click at [36, 715] on button "More" at bounding box center [28, 709] width 38 height 38
click at [30, 615] on icon "Sidebar" at bounding box center [28, 616] width 16 height 16
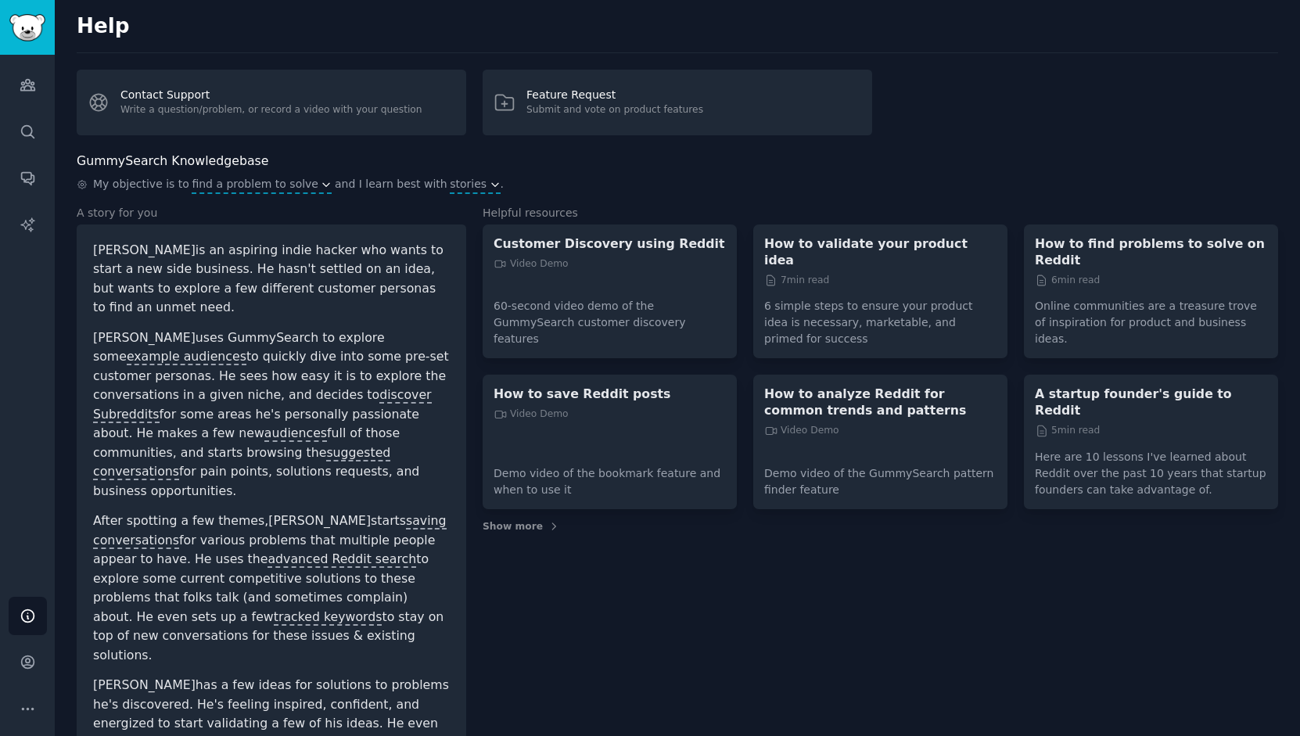
scroll to position [47, 0]
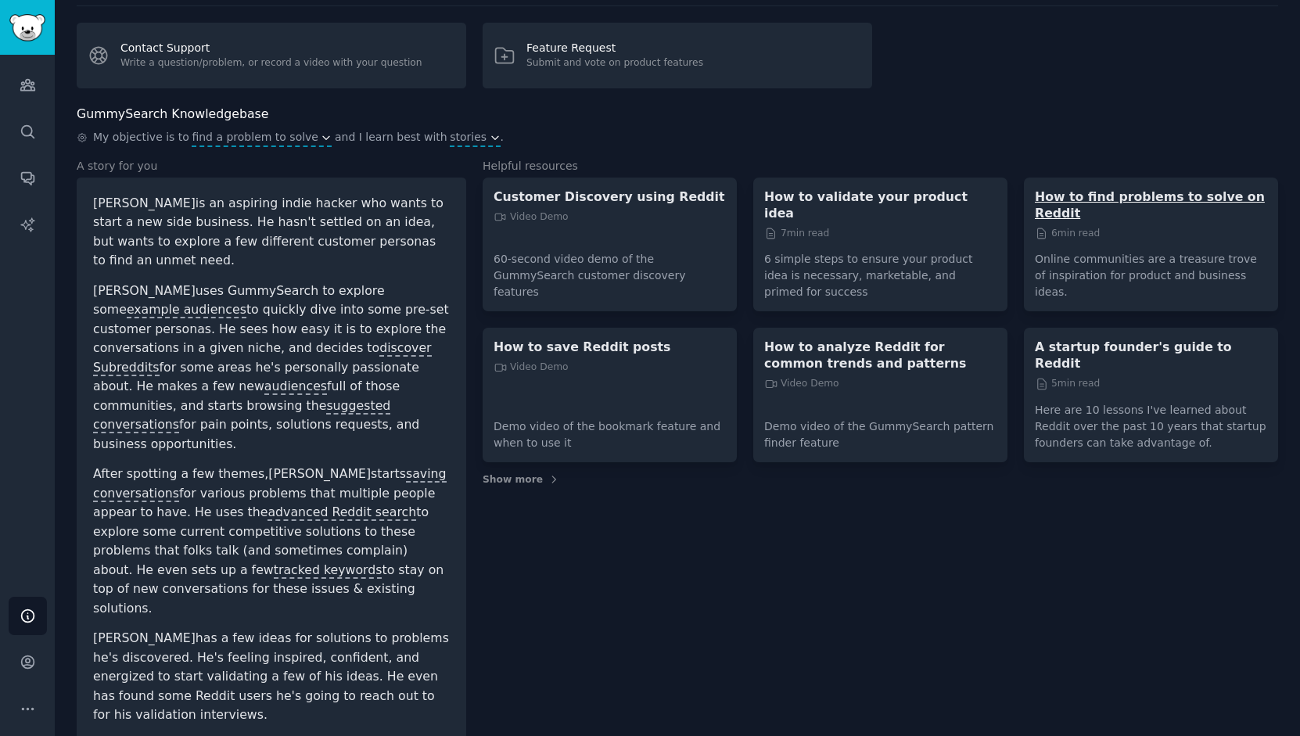
click at [1140, 193] on p "How to find problems to solve on Reddit" at bounding box center [1150, 204] width 232 height 33
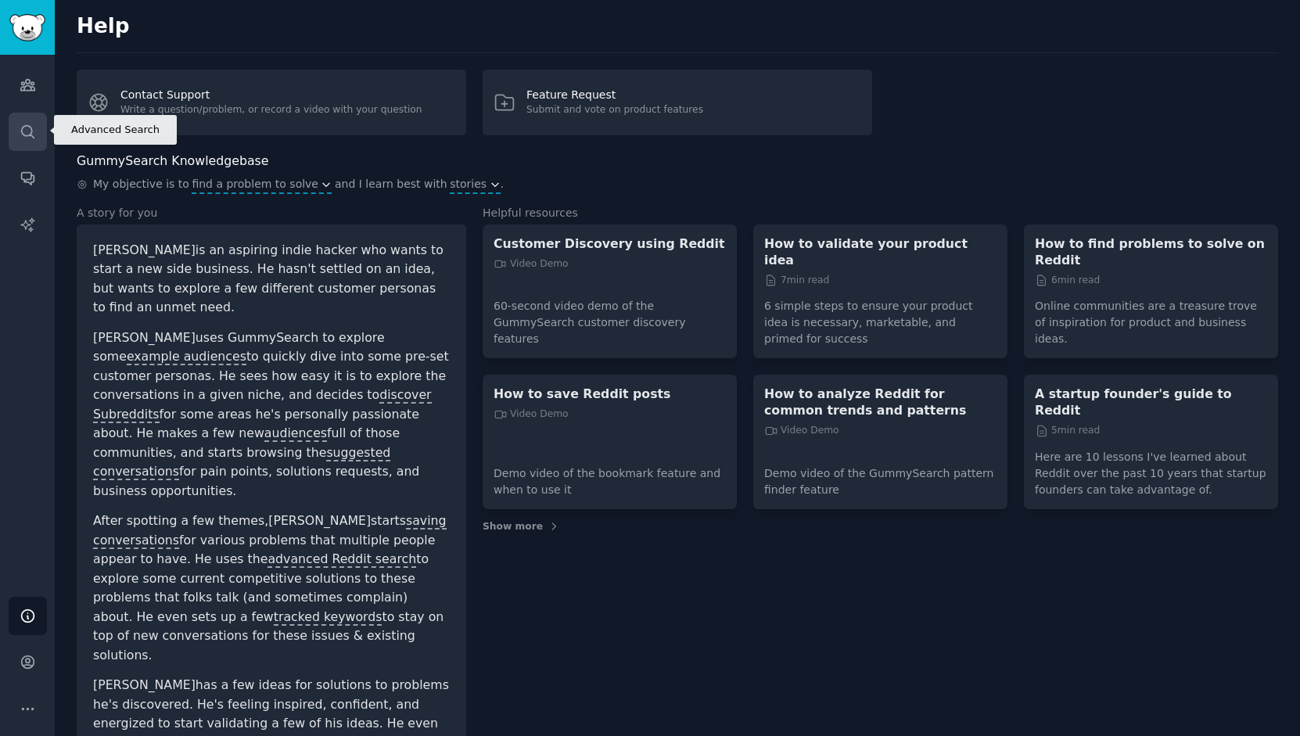
click at [17, 125] on link "Search" at bounding box center [28, 132] width 38 height 38
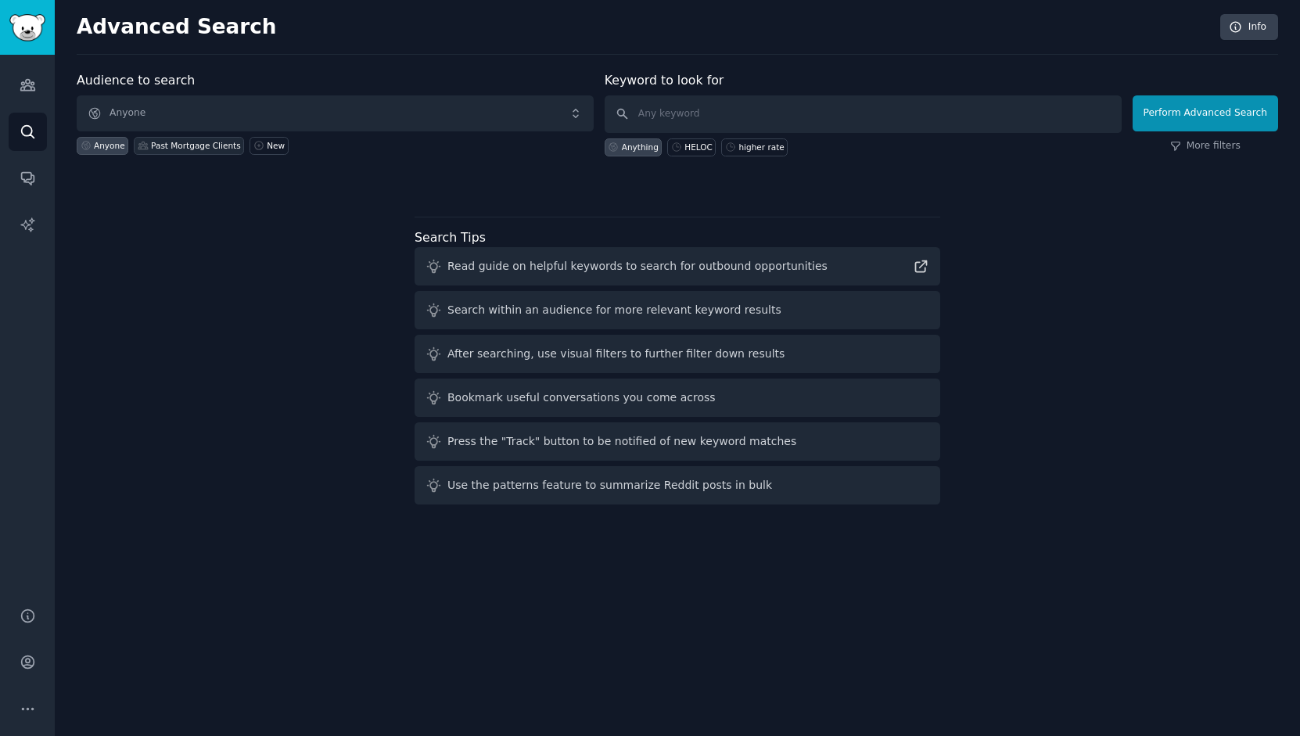
click at [228, 153] on div "Past Mortgage Clients" at bounding box center [189, 146] width 110 height 18
click at [691, 145] on div "HELOC" at bounding box center [698, 147] width 28 height 11
type input "HELOC"
click at [1199, 118] on button "Perform Advanced Search" at bounding box center [1204, 113] width 145 height 36
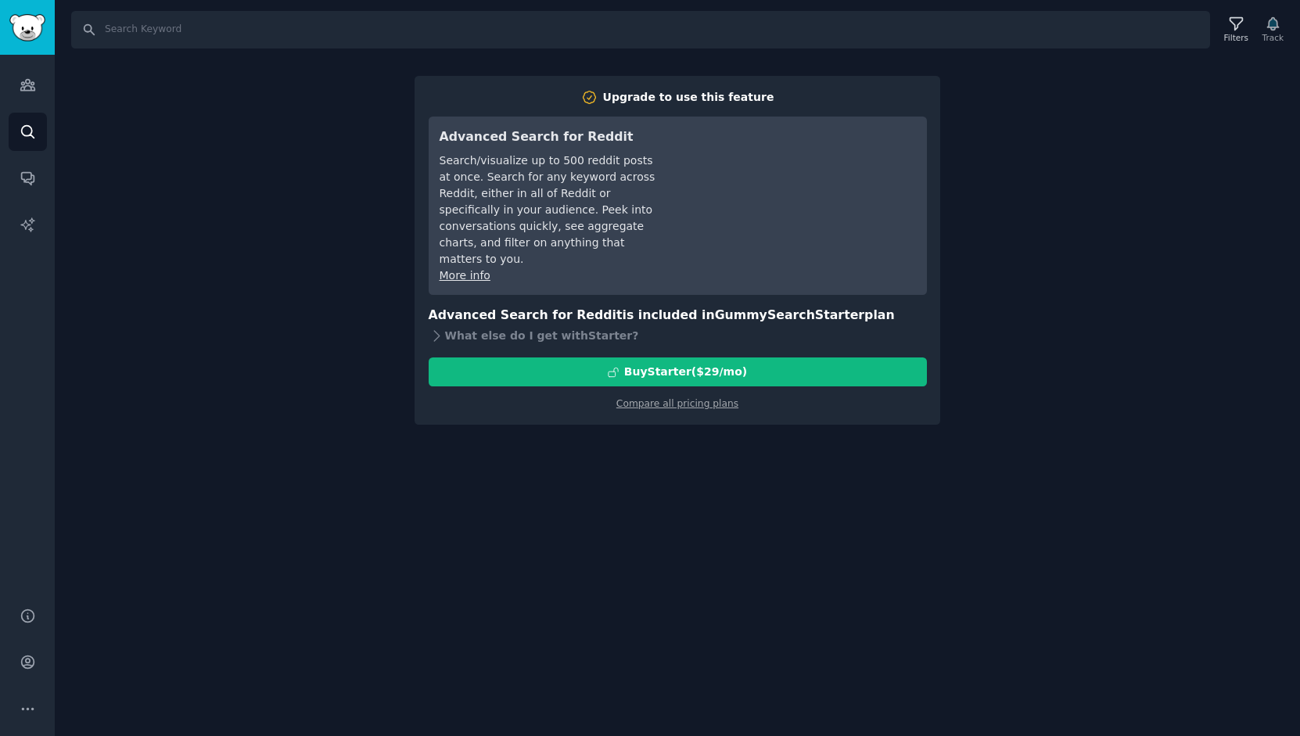
click at [232, 310] on div "Search Filters Track Upgrade to use this feature Advanced Search for Reddit Sea…" at bounding box center [677, 368] width 1245 height 736
click at [1079, 78] on div "Search Filters Track Upgrade to use this feature Advanced Search for Reddit Sea…" at bounding box center [677, 368] width 1245 height 736
drag, startPoint x: 149, startPoint y: 94, endPoint x: 119, endPoint y: 73, distance: 37.1
click at [147, 89] on div "Search Filters Track Upgrade to use this feature Advanced Search for Reddit Sea…" at bounding box center [677, 368] width 1245 height 736
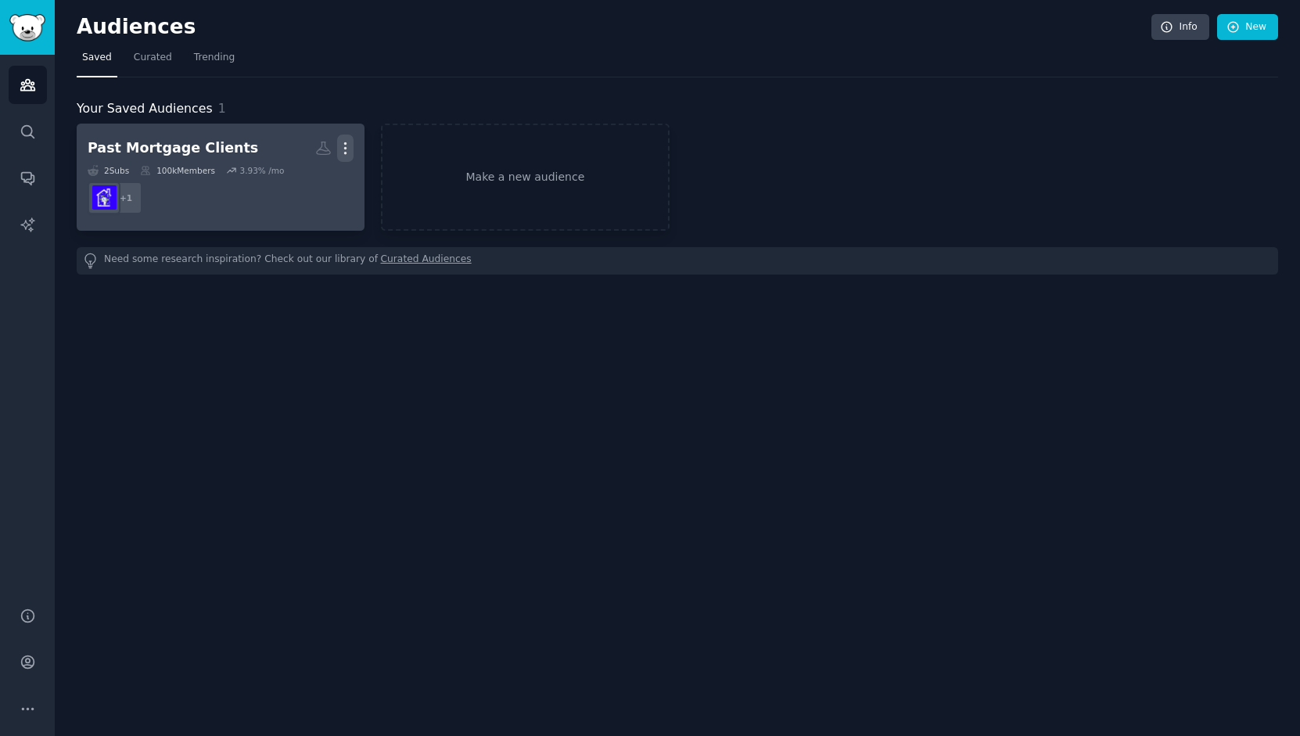
click at [345, 147] on icon "button" at bounding box center [346, 148] width 2 height 11
click at [285, 159] on p "View" at bounding box center [298, 153] width 26 height 16
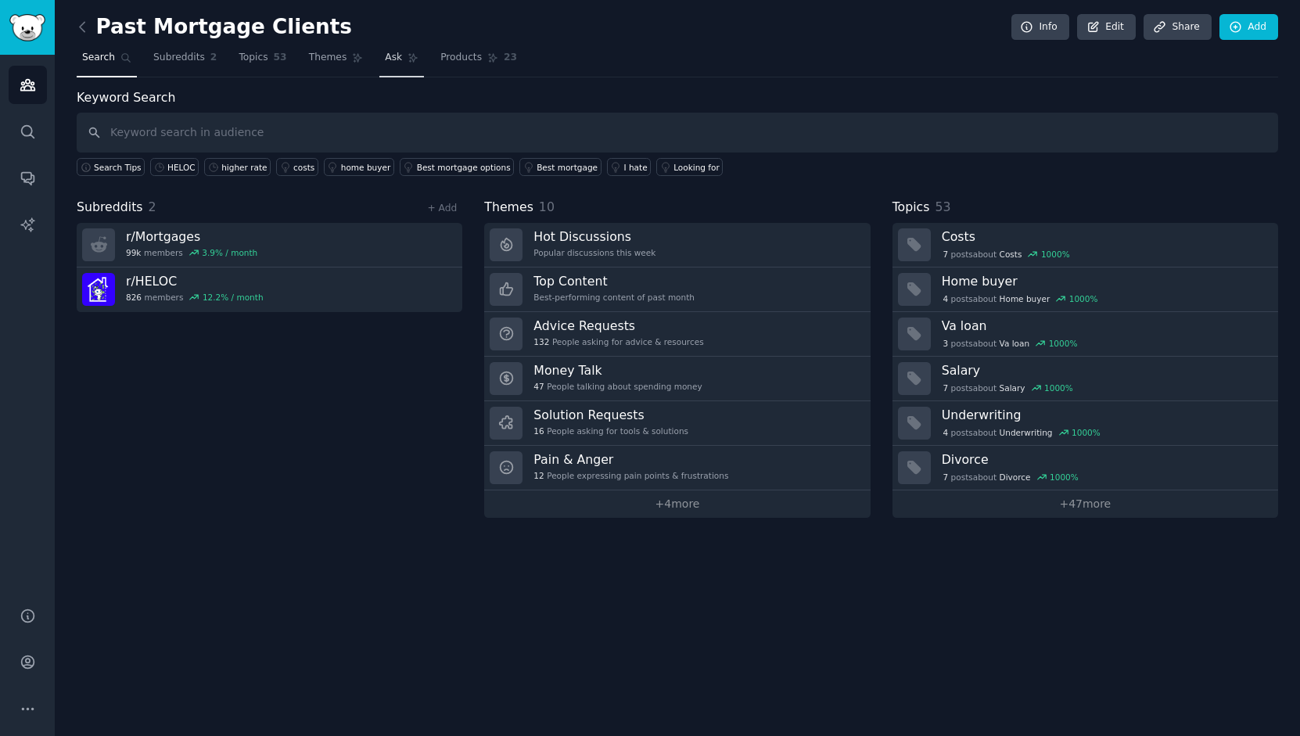
click at [402, 54] on span "Ask" at bounding box center [393, 58] width 17 height 14
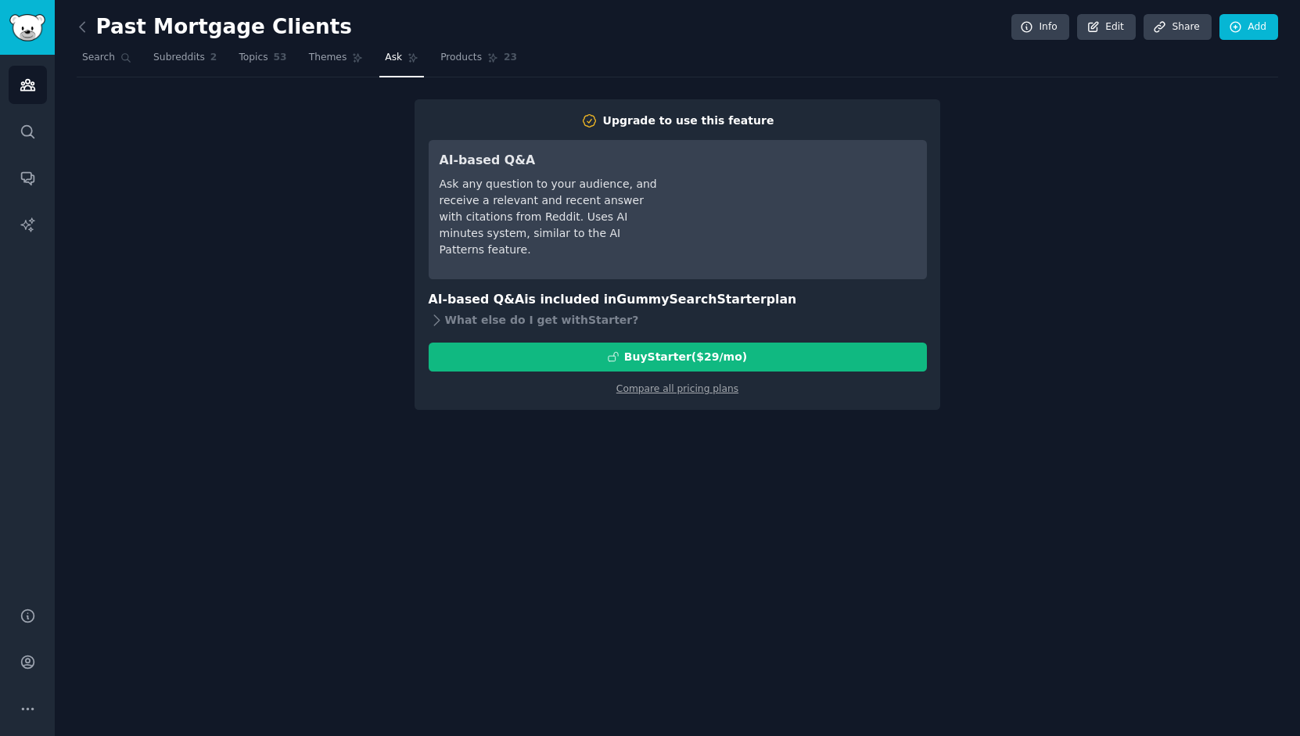
click at [243, 279] on div "Upgrade to use this feature AI-based Q&A Ask any question to your audience, and…" at bounding box center [677, 254] width 1201 height 310
click at [630, 557] on div "Past Mortgage Clients Info Edit Share Add Search Subreddits 2 Topics 53 Themes …" at bounding box center [677, 368] width 1245 height 736
click at [1077, 145] on div "Upgrade to use this feature AI-based Q&A Ask any question to your audience, and…" at bounding box center [677, 254] width 1201 height 310
drag, startPoint x: 659, startPoint y: 44, endPoint x: 597, endPoint y: 50, distance: 62.9
click at [658, 44] on div "Past Mortgage Clients Info Edit Share Add" at bounding box center [677, 30] width 1201 height 32
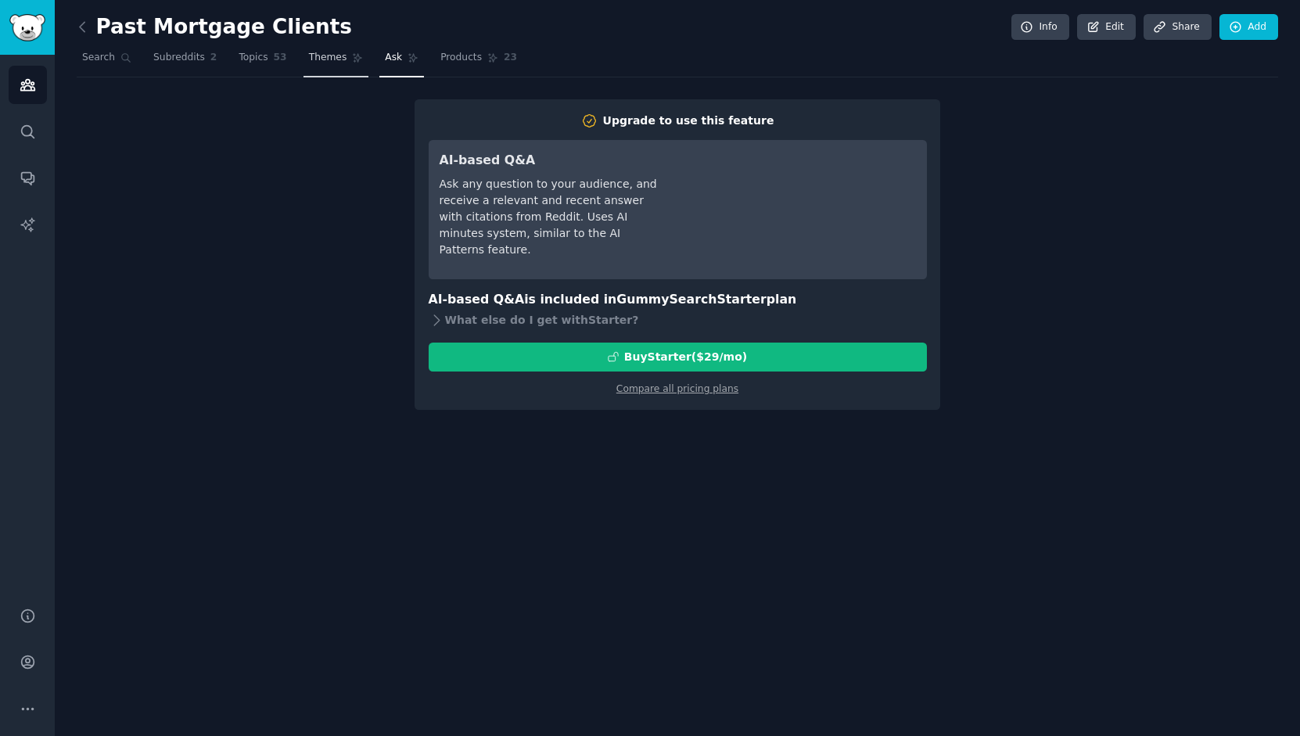
click at [347, 55] on span "Themes" at bounding box center [328, 58] width 38 height 14
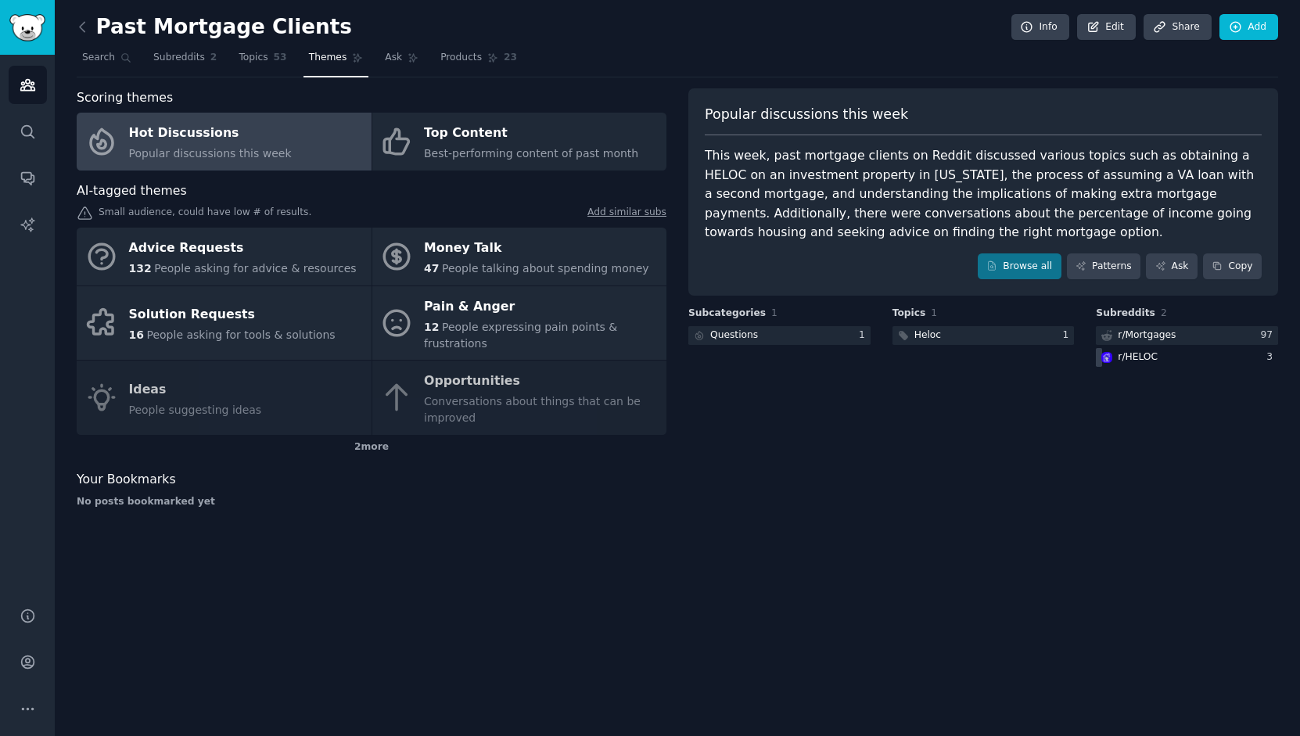
click at [1160, 357] on div "r/ HELOC" at bounding box center [1127, 358] width 64 height 20
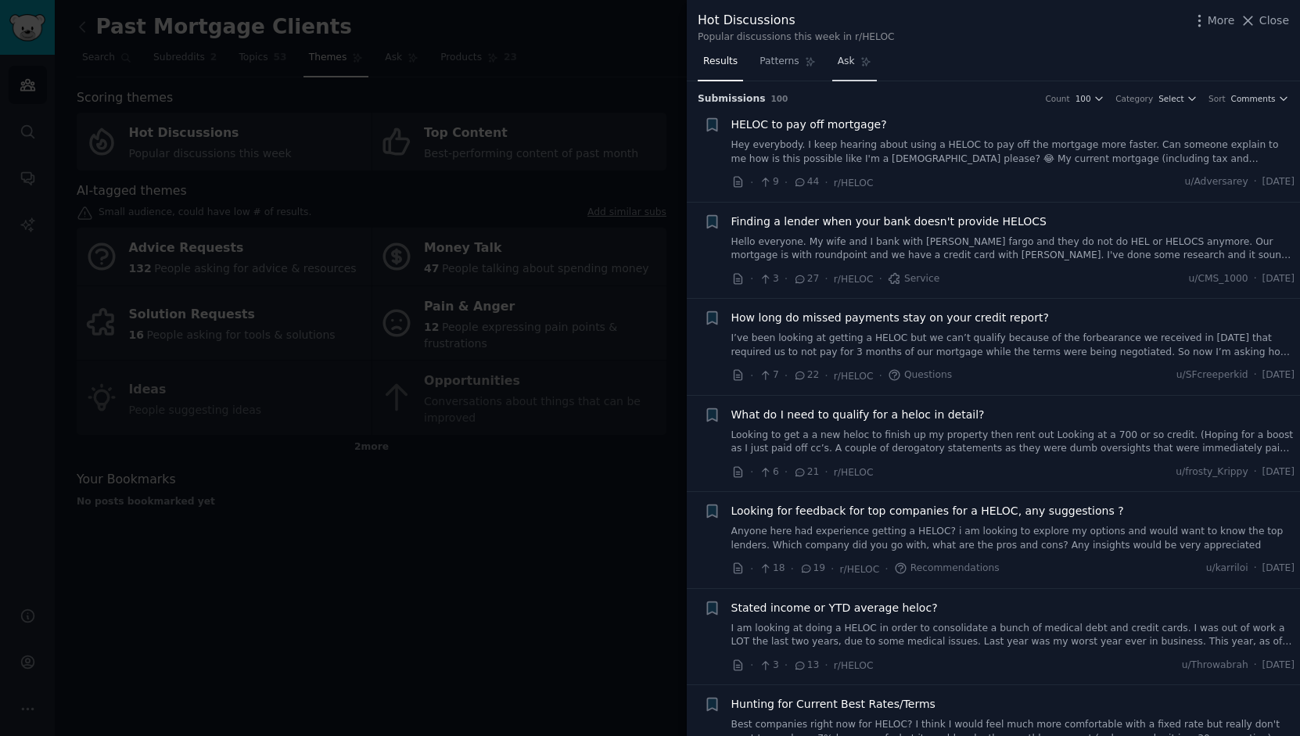
click at [855, 65] on span "Ask" at bounding box center [845, 62] width 17 height 14
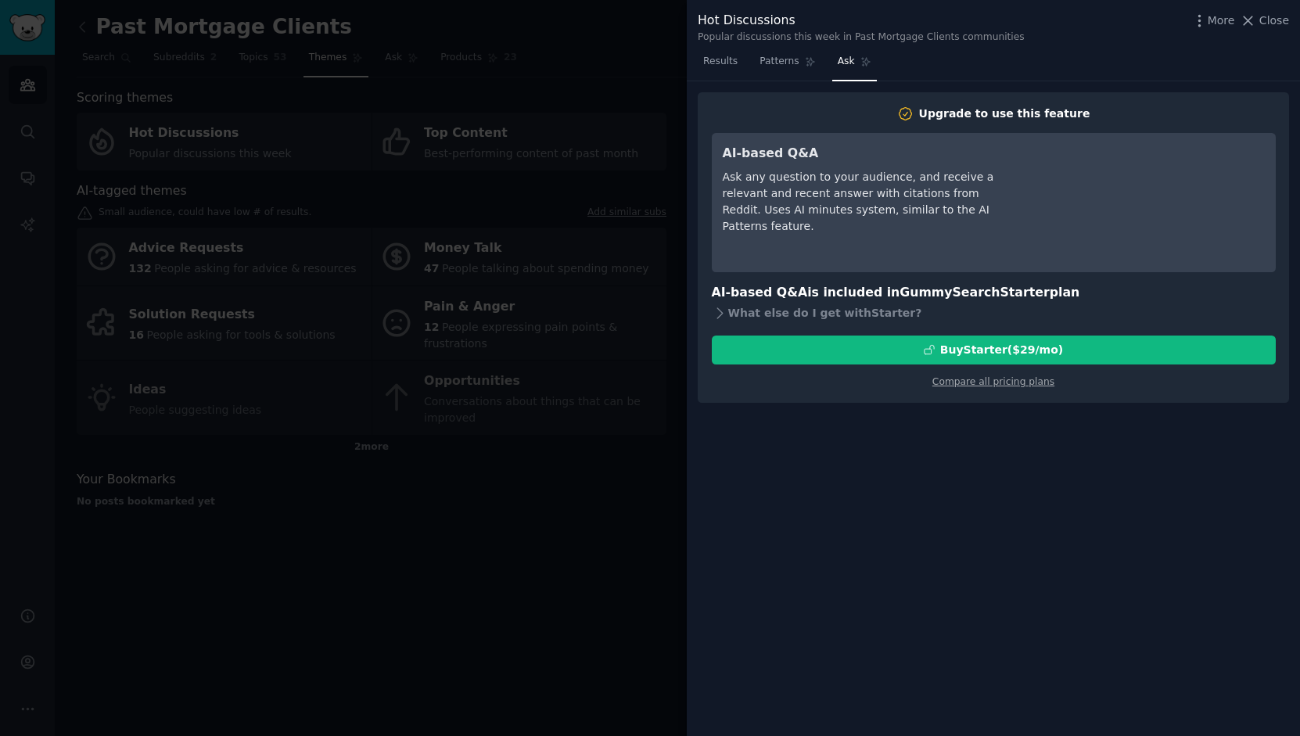
click at [893, 194] on div "Ask any question to your audience, and receive a relevant and recent answer wit…" at bounding box center [864, 202] width 285 height 66
click at [820, 59] on link "Patterns" at bounding box center [787, 65] width 66 height 32
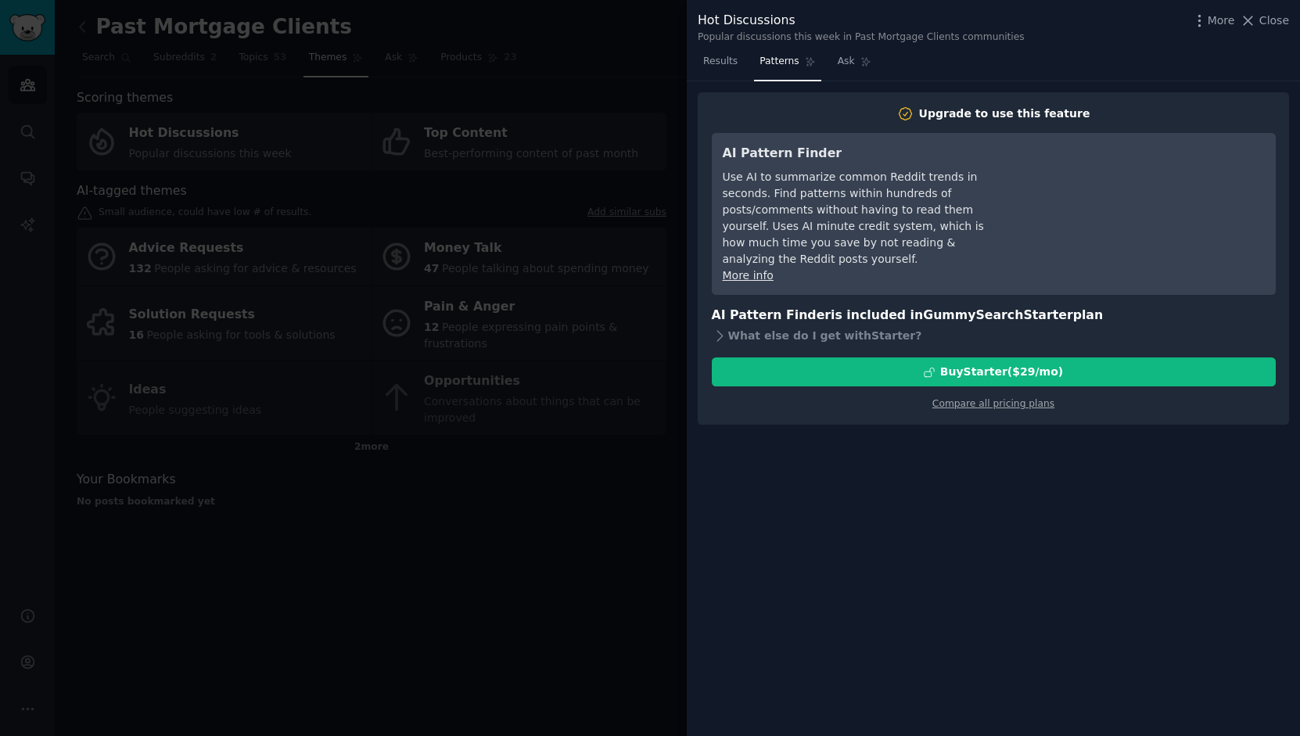
click at [798, 63] on span "Patterns" at bounding box center [778, 62] width 39 height 14
click at [737, 57] on span "Results" at bounding box center [720, 62] width 34 height 14
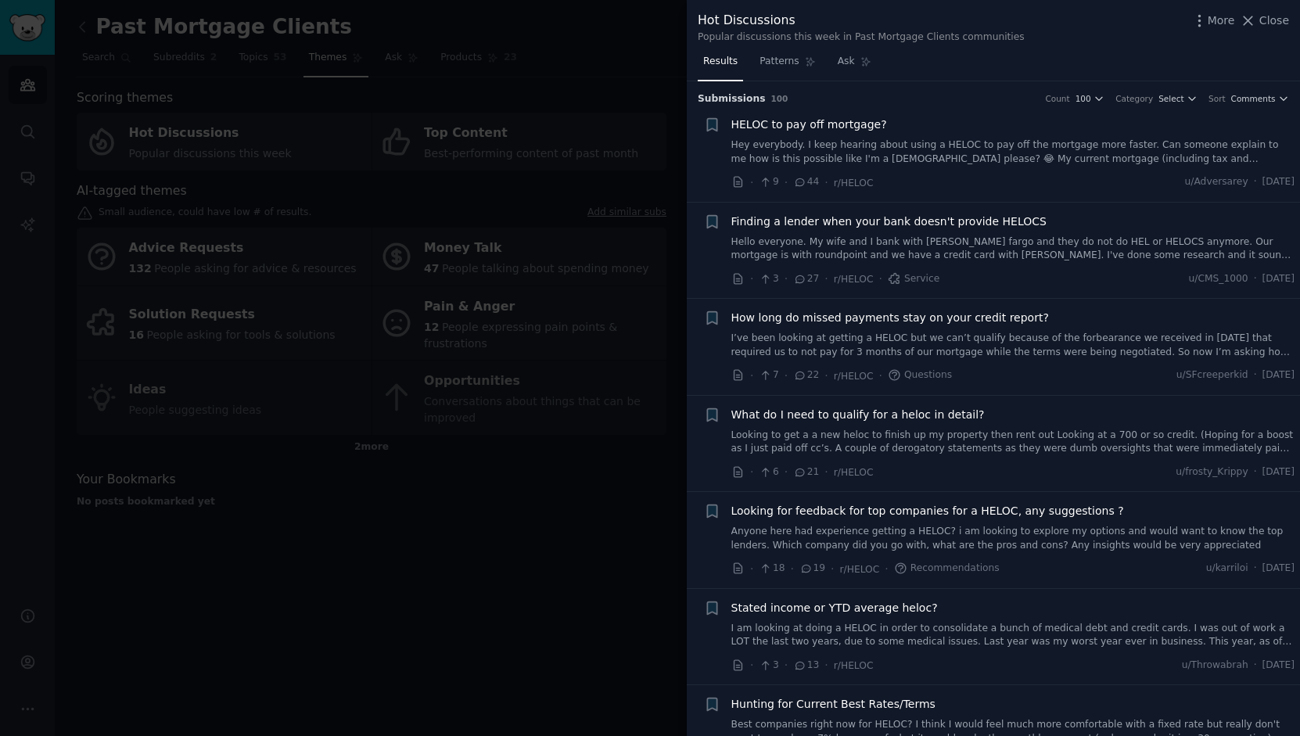
click at [1259, 22] on span "Close" at bounding box center [1274, 21] width 30 height 16
